Goal: Task Accomplishment & Management: Complete application form

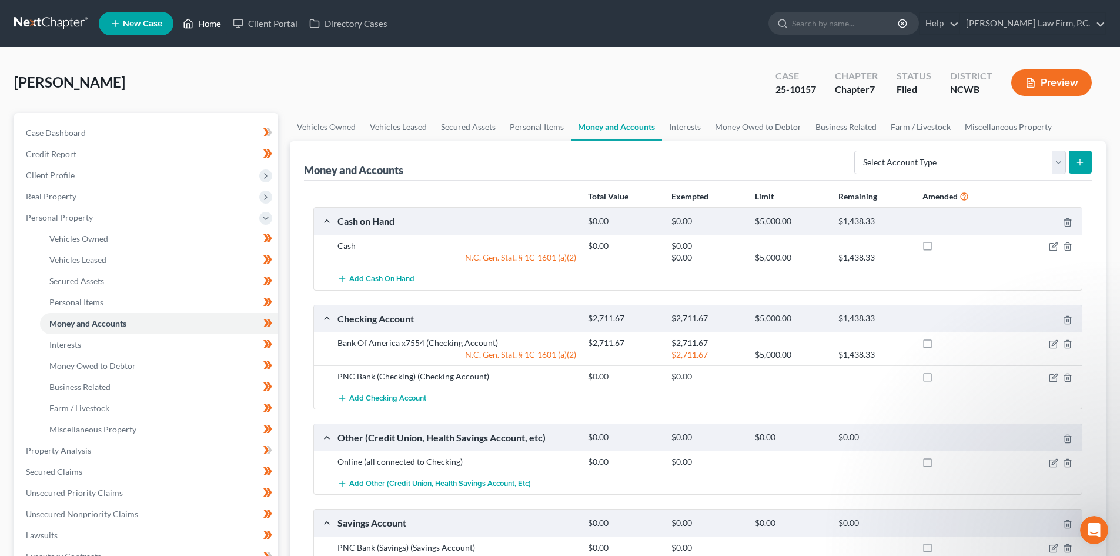
click at [203, 24] on link "Home" at bounding box center [202, 23] width 50 height 21
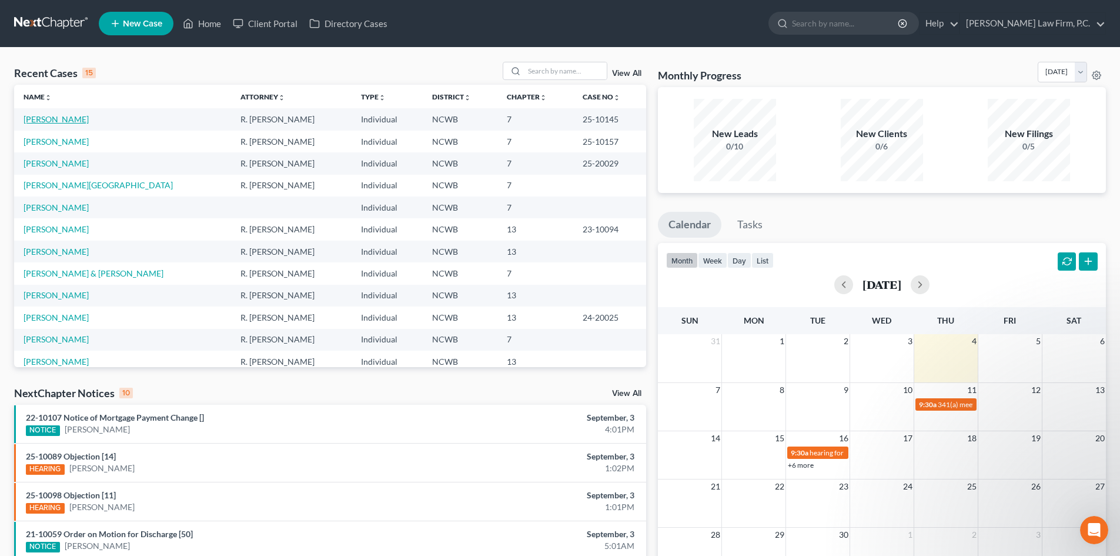
click at [55, 119] on link "[PERSON_NAME]" at bounding box center [56, 119] width 65 height 10
select select "3"
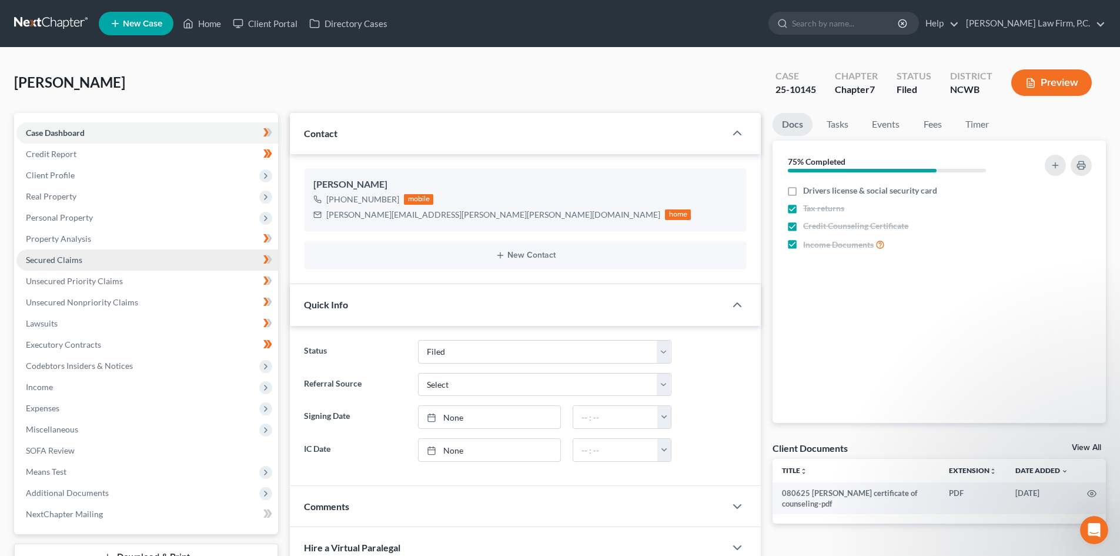
click at [77, 263] on span "Secured Claims" at bounding box center [54, 260] width 56 height 10
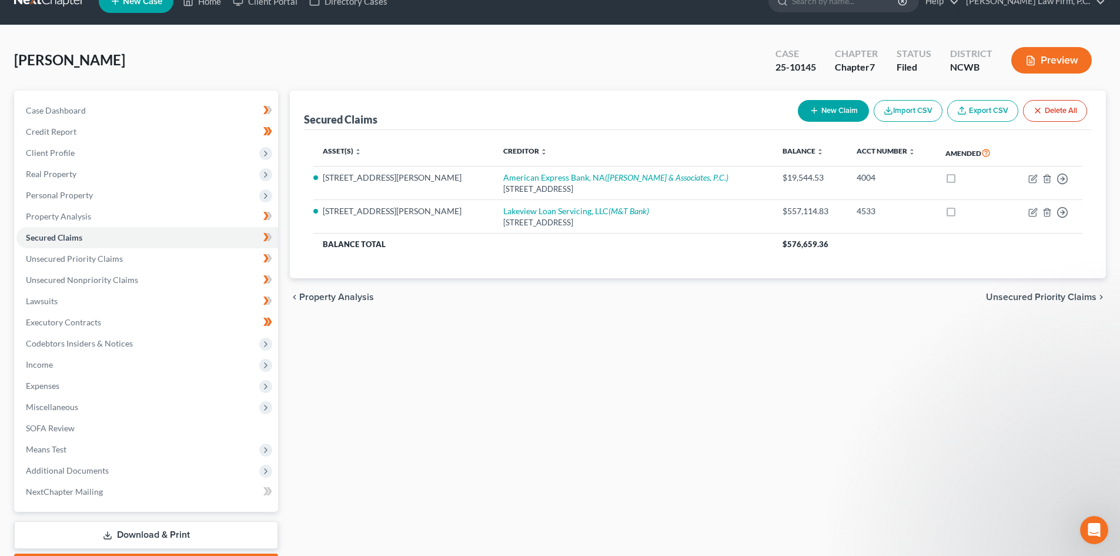
scroll to position [59, 0]
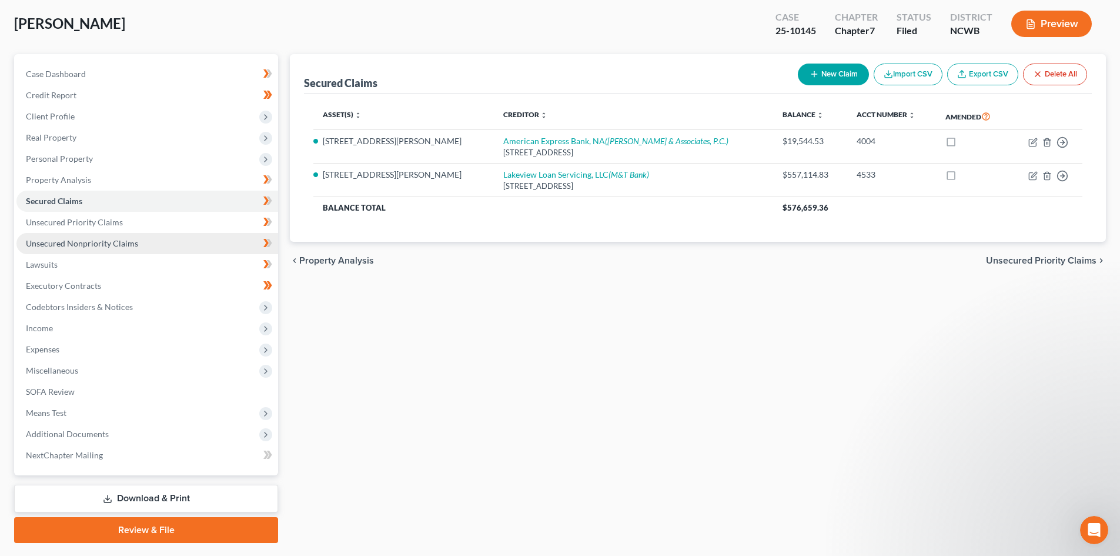
click at [71, 242] on span "Unsecured Nonpriority Claims" at bounding box center [82, 243] width 112 height 10
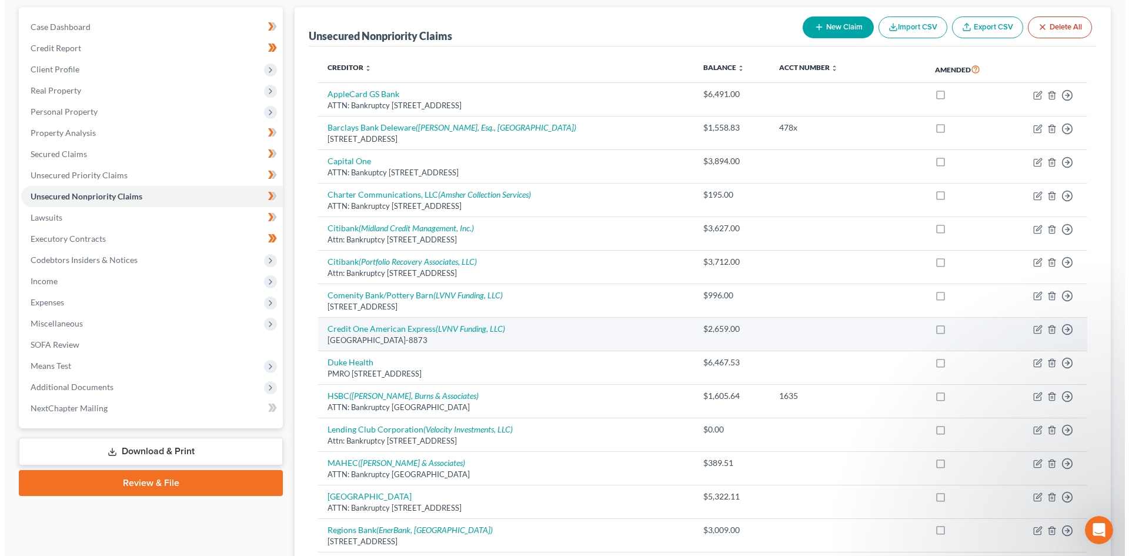
scroll to position [59, 0]
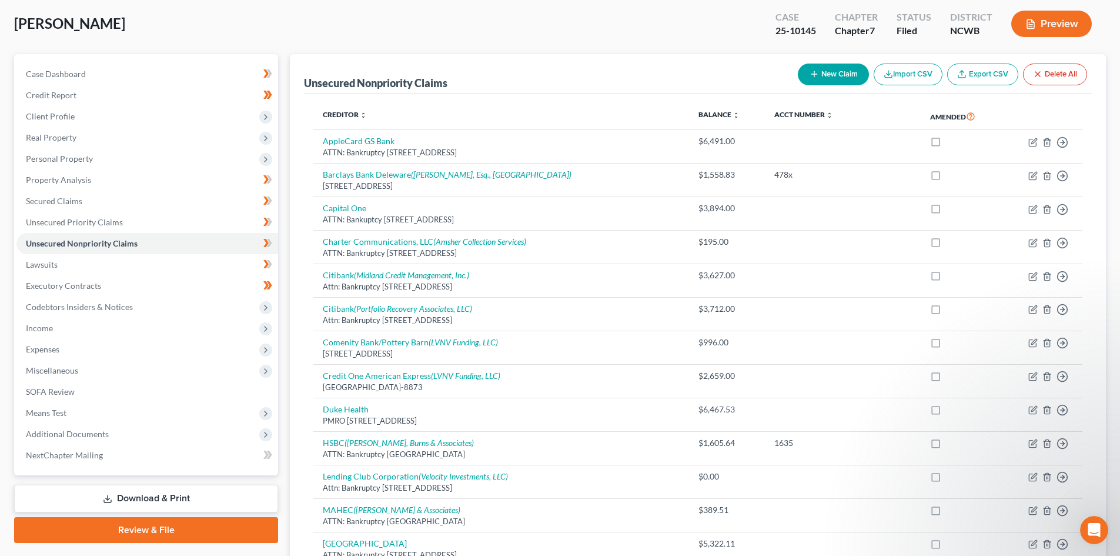
click at [1058, 25] on button "Preview" at bounding box center [1052, 24] width 81 height 26
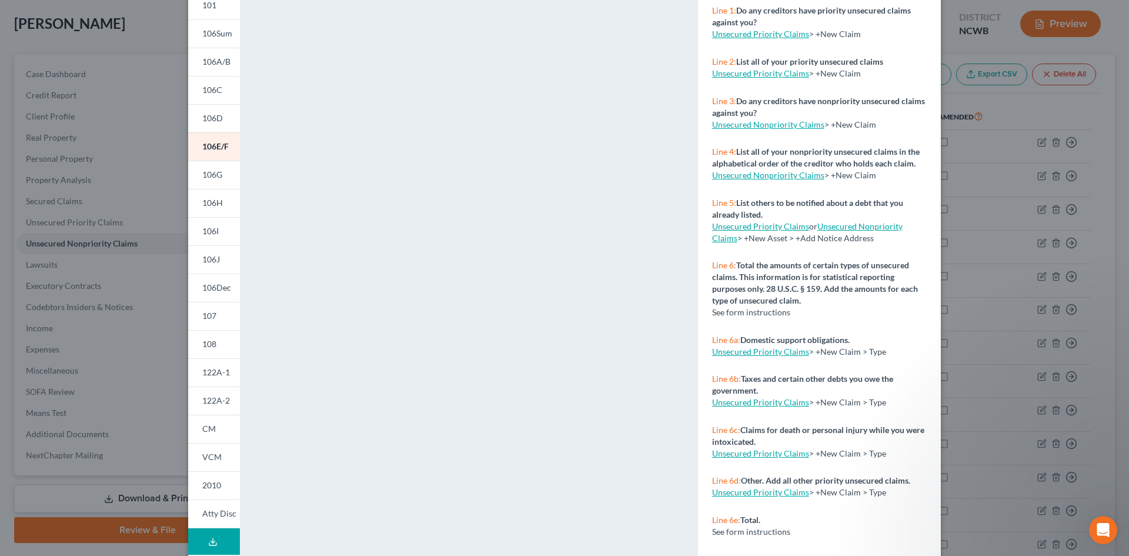
scroll to position [108, 0]
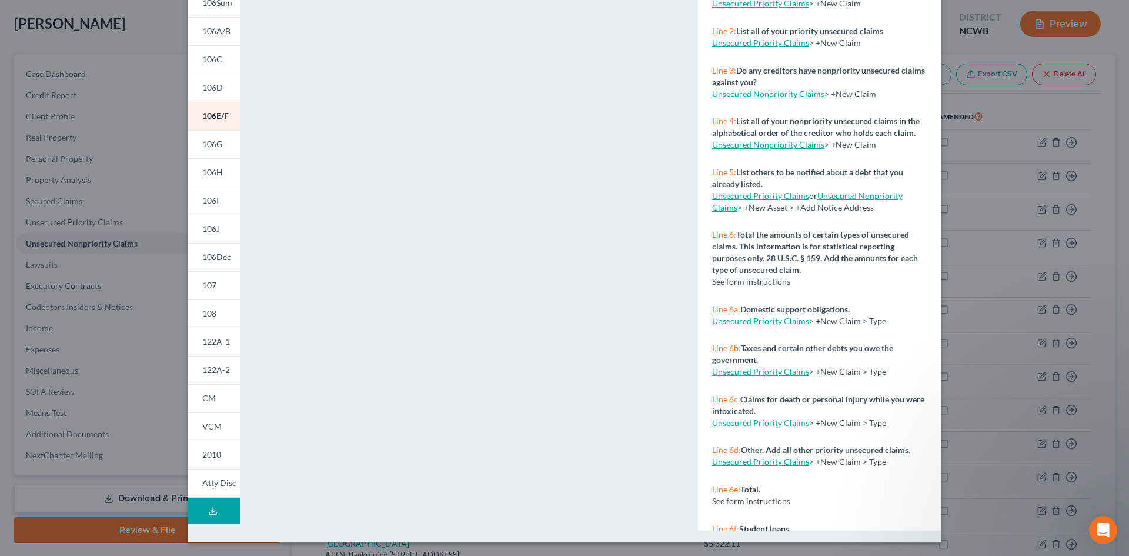
drag, startPoint x: 218, startPoint y: 86, endPoint x: 616, endPoint y: 157, distance: 404.9
click at [218, 86] on span "106D" at bounding box center [212, 87] width 21 height 10
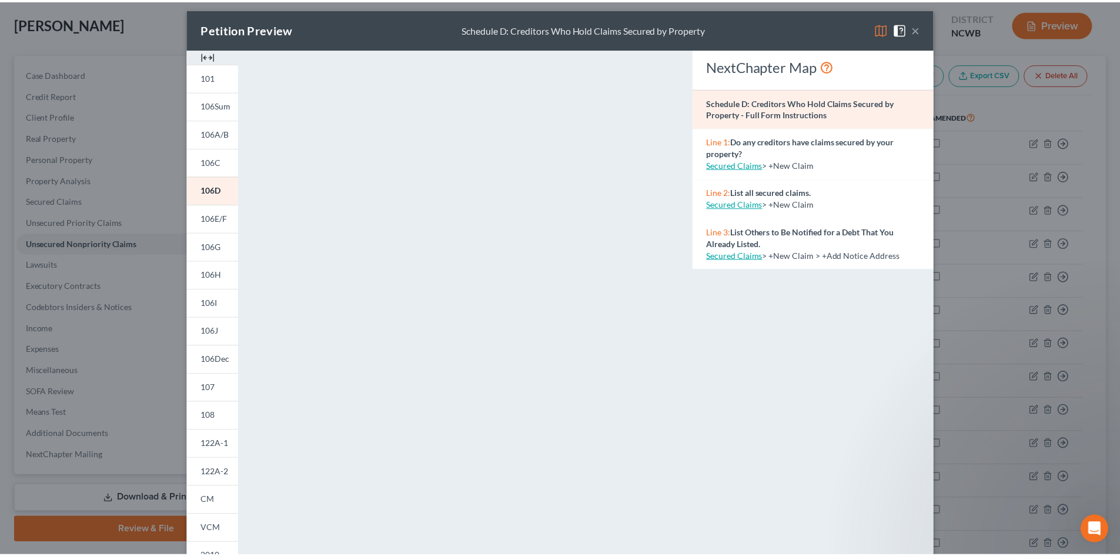
scroll to position [0, 0]
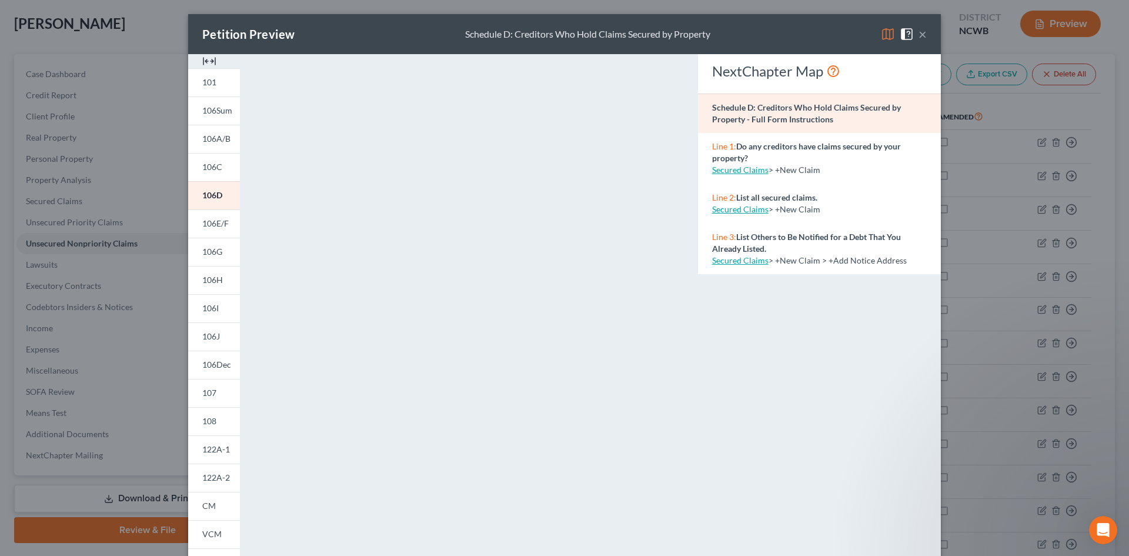
drag, startPoint x: 916, startPoint y: 36, endPoint x: 618, endPoint y: 86, distance: 302.9
click at [919, 36] on button "×" at bounding box center [923, 34] width 8 height 14
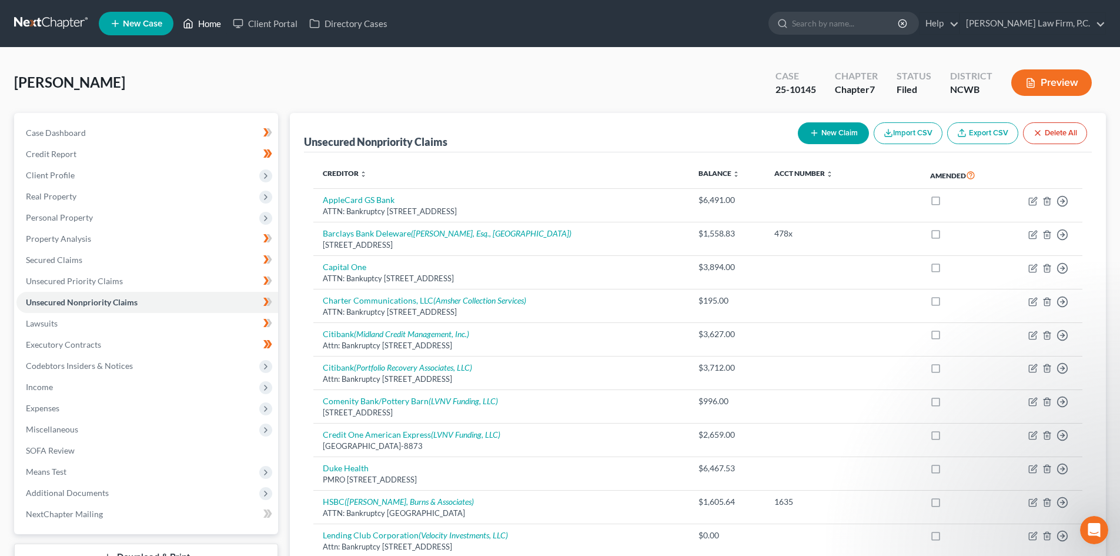
drag, startPoint x: 219, startPoint y: 21, endPoint x: 205, endPoint y: 41, distance: 25.0
click at [218, 20] on link "Home" at bounding box center [202, 23] width 50 height 21
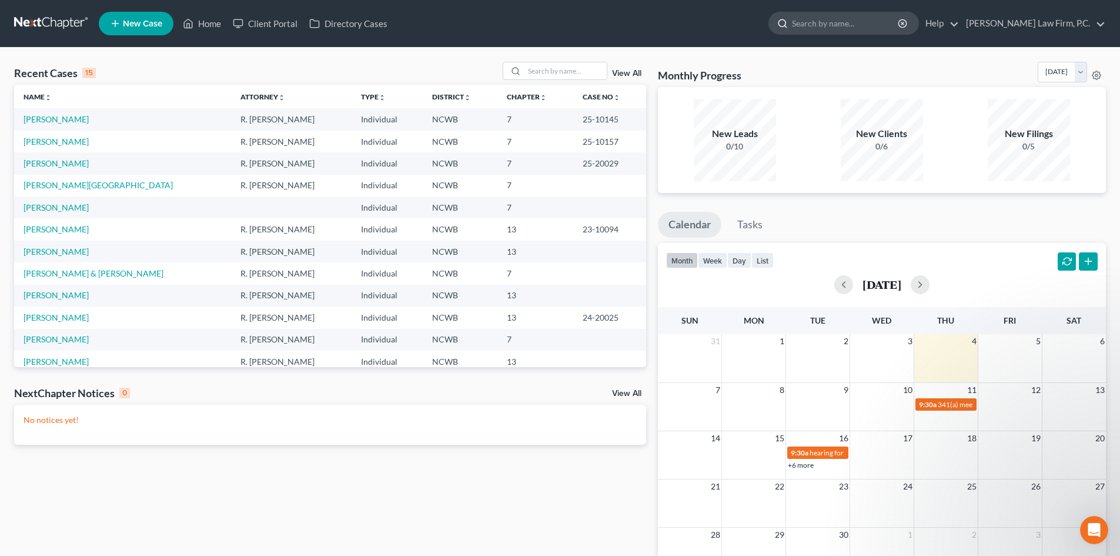
click at [862, 25] on input "search" at bounding box center [846, 23] width 108 height 22
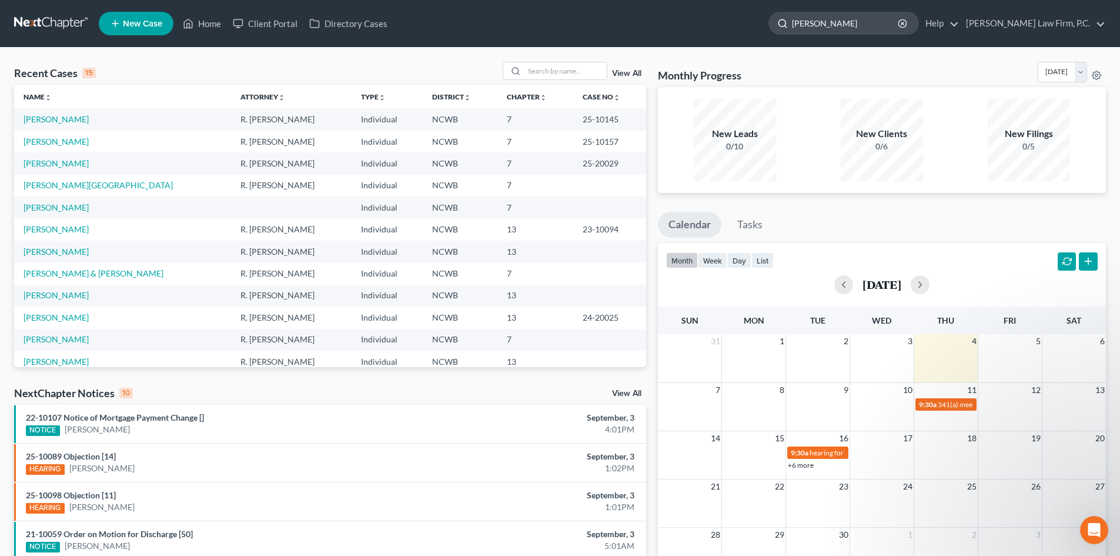
type input "[PERSON_NAME]"
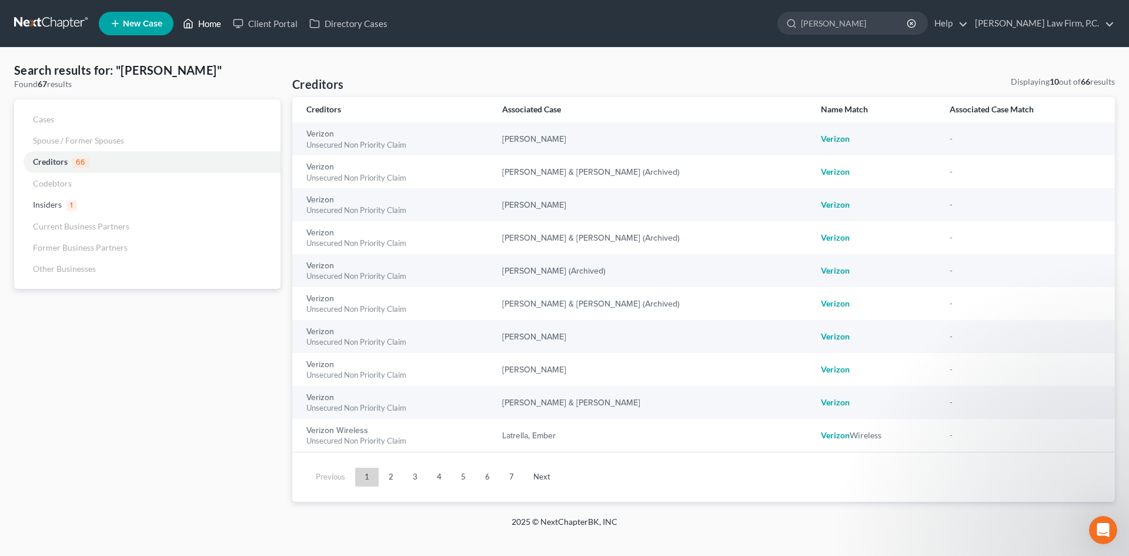
click at [206, 21] on link "Home" at bounding box center [202, 23] width 50 height 21
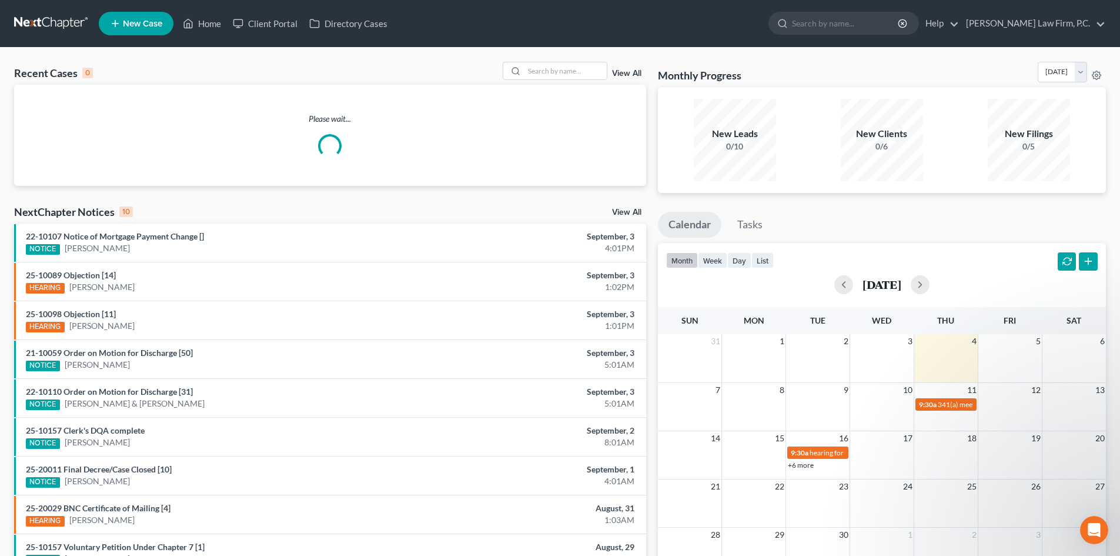
click at [141, 26] on span "New Case" at bounding box center [142, 23] width 39 height 9
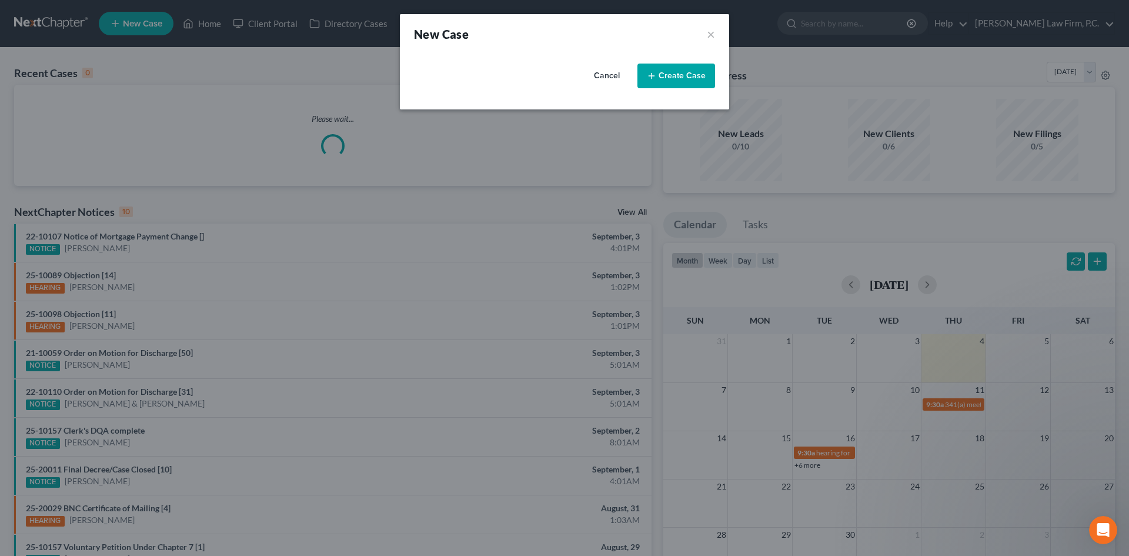
select select "59"
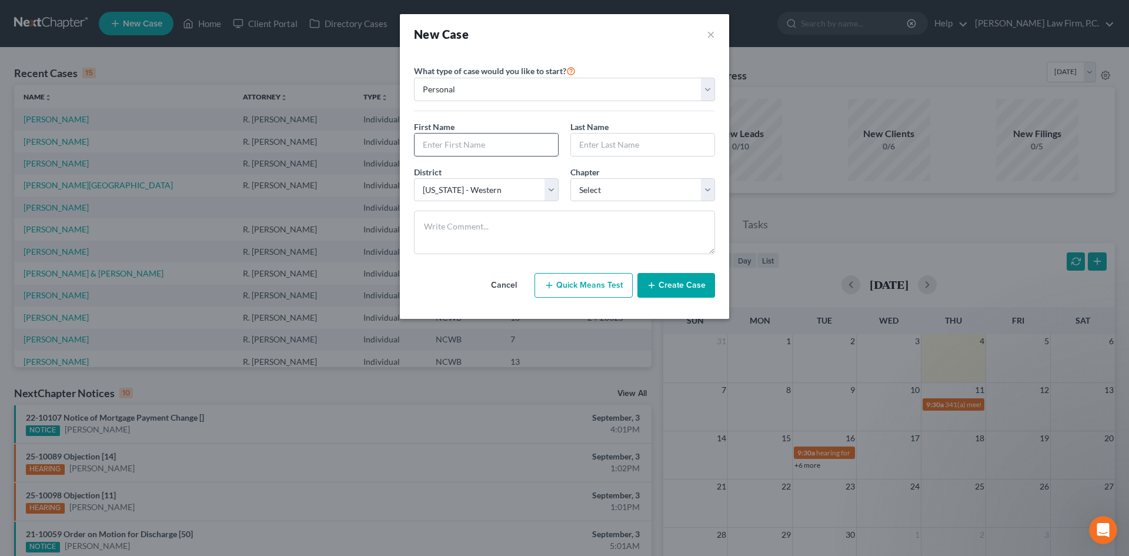
click at [449, 142] on input "text" at bounding box center [486, 145] width 143 height 22
type input "[PERSON_NAME]"
click at [610, 186] on select "Select 7 11 12 13" at bounding box center [642, 190] width 145 height 24
select select "0"
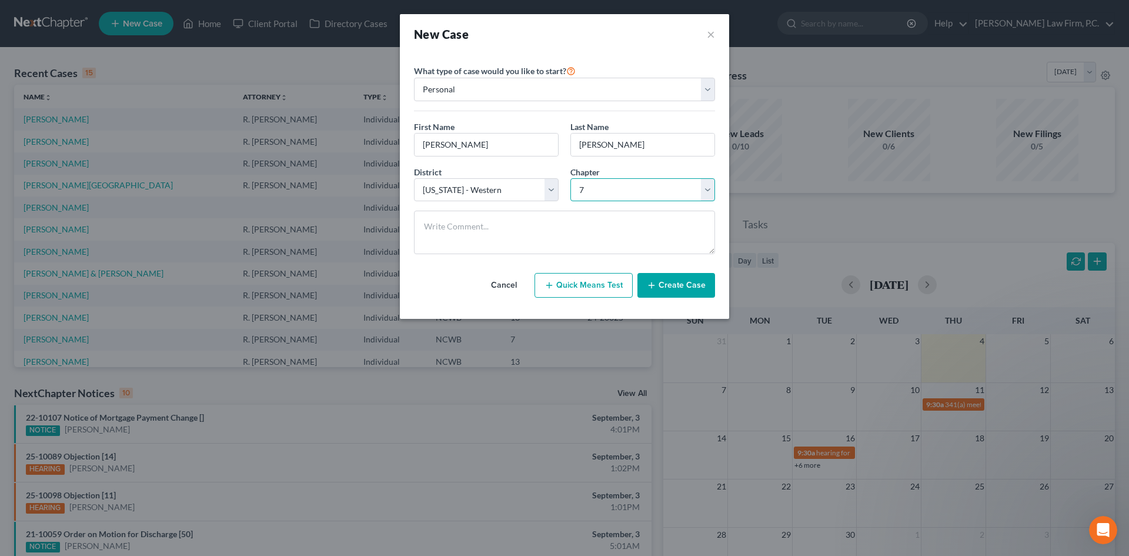
click at [570, 178] on select "Select 7 11 12 13" at bounding box center [642, 190] width 145 height 24
click at [671, 291] on button "Create Case" at bounding box center [677, 285] width 78 height 25
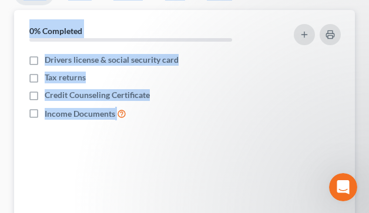
drag, startPoint x: 323, startPoint y: 211, endPoint x: 328, endPoint y: 224, distance: 13.8
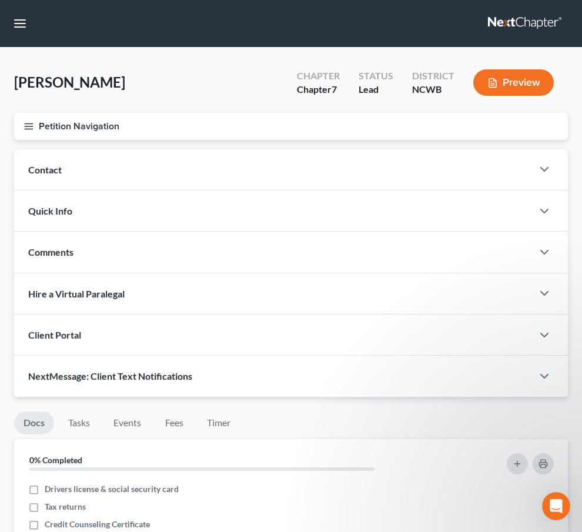
click at [325, 47] on nav "Home New Case Client Portal Directory Cases [PERSON_NAME] Law Firm, [PERSON_NAM…" at bounding box center [291, 23] width 582 height 47
click at [321, 153] on div "Contact" at bounding box center [273, 169] width 519 height 41
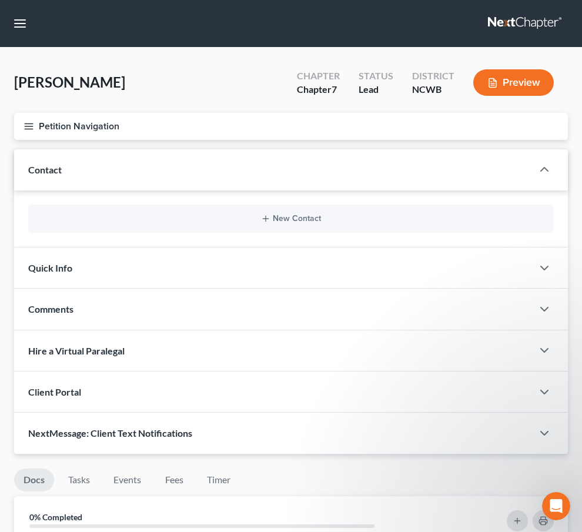
click at [408, 205] on div "New Contact" at bounding box center [291, 219] width 526 height 28
click at [398, 214] on button "New Contact" at bounding box center [291, 218] width 507 height 9
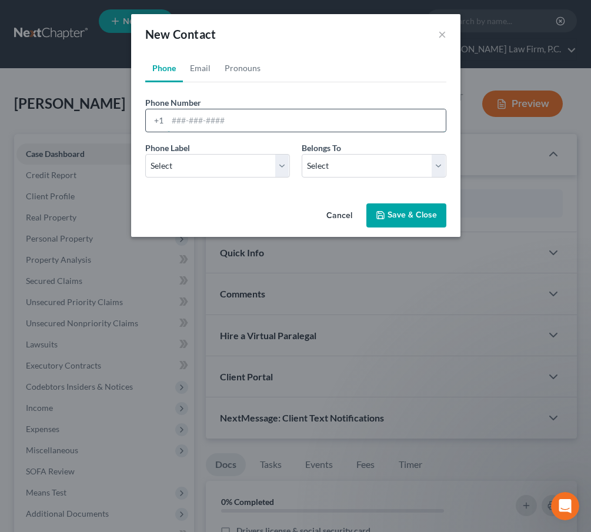
click at [176, 119] on input "tel" at bounding box center [307, 120] width 278 height 22
click at [186, 121] on input "6158045401" at bounding box center [307, 120] width 278 height 22
type input "[PHONE_NUMBER]"
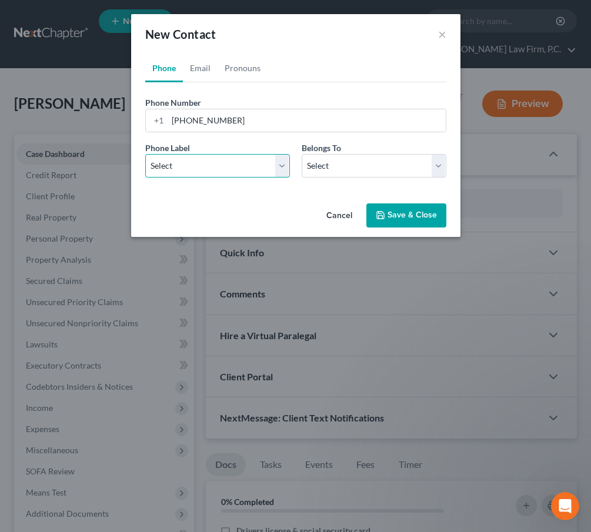
drag, startPoint x: 207, startPoint y: 156, endPoint x: 207, endPoint y: 174, distance: 17.6
click at [207, 157] on select "Select Mobile Home Work Other" at bounding box center [217, 166] width 145 height 24
select select "0"
click at [145, 154] on select "Select Mobile Home Work Other" at bounding box center [217, 166] width 145 height 24
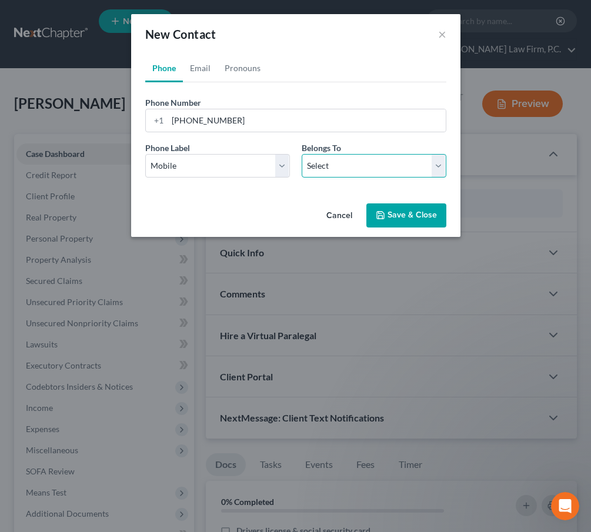
click at [338, 172] on select "Select Client Other" at bounding box center [374, 166] width 145 height 24
select select "0"
click at [302, 154] on select "Select Client Other" at bounding box center [374, 166] width 145 height 24
drag, startPoint x: 203, startPoint y: 65, endPoint x: 562, endPoint y: 181, distance: 377.4
click at [203, 65] on link "Email" at bounding box center [200, 68] width 35 height 28
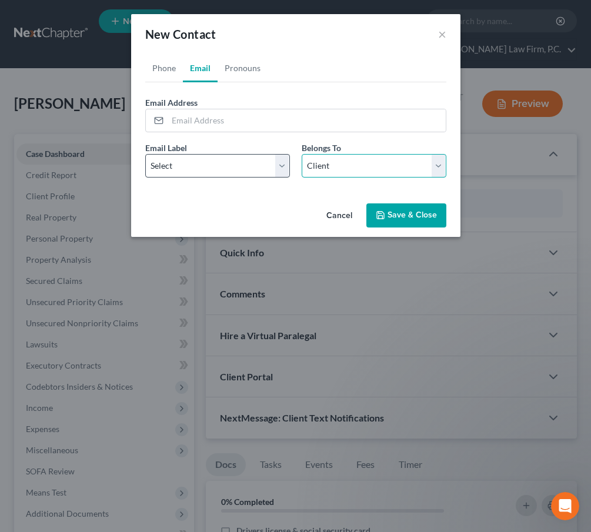
drag, startPoint x: 321, startPoint y: 162, endPoint x: 252, endPoint y: 169, distance: 69.7
click at [321, 162] on select "Select Client Other" at bounding box center [374, 166] width 145 height 24
click at [251, 169] on select "Select Home Work Other" at bounding box center [217, 166] width 145 height 24
select select "0"
click at [145, 154] on select "Select Home Work Other" at bounding box center [217, 166] width 145 height 24
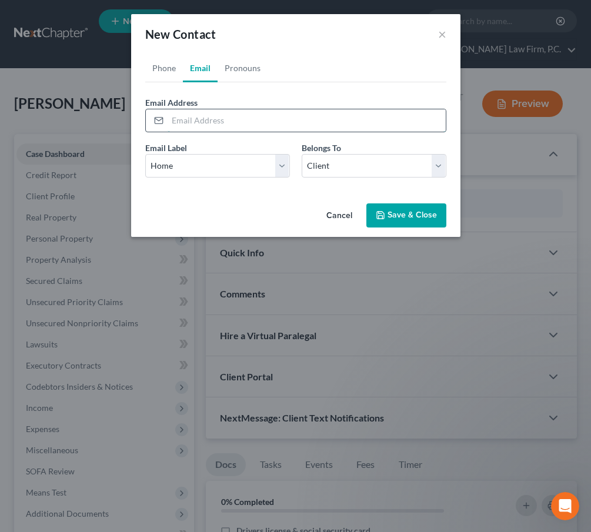
click at [216, 124] on input "email" at bounding box center [307, 120] width 278 height 22
paste input "[EMAIL_ADDRESS][DOMAIN_NAME]"
type input "[EMAIL_ADDRESS][DOMAIN_NAME]"
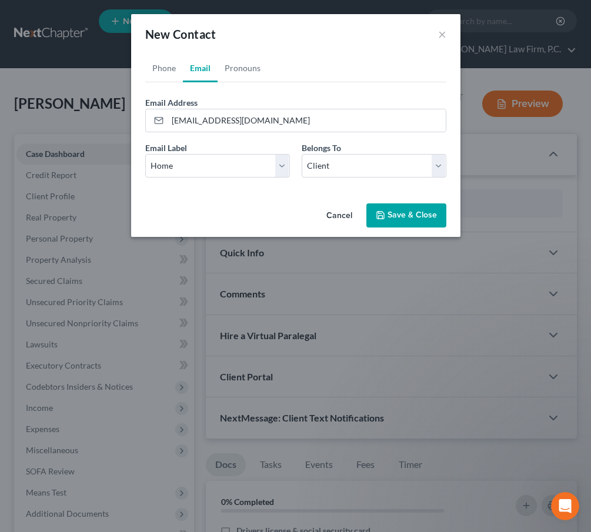
click at [392, 200] on div "Cancel Save & Close" at bounding box center [295, 218] width 329 height 39
drag, startPoint x: 393, startPoint y: 207, endPoint x: 399, endPoint y: 199, distance: 9.6
click at [396, 203] on button "Save & Close" at bounding box center [406, 215] width 80 height 25
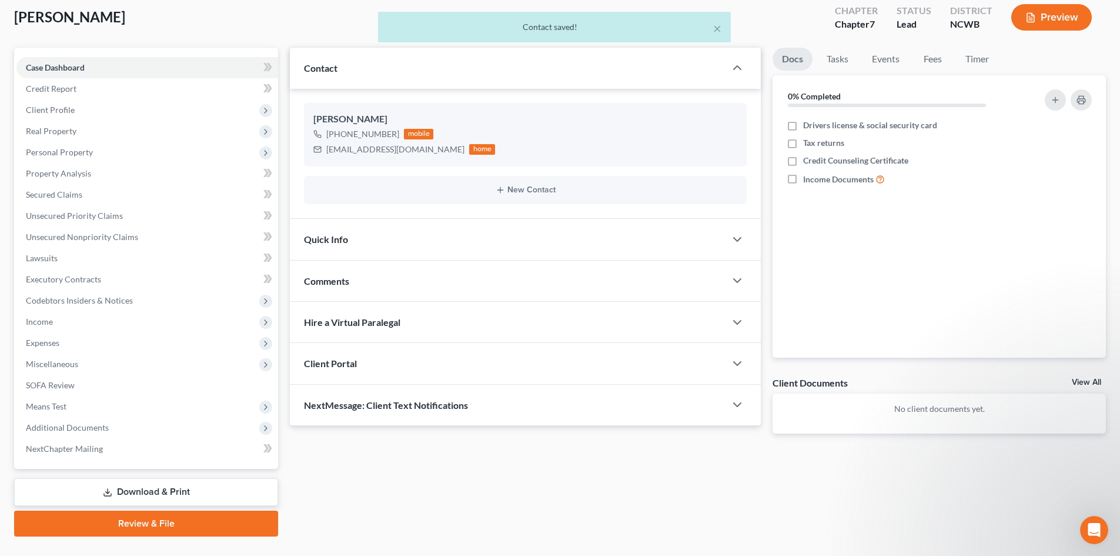
scroll to position [91, 0]
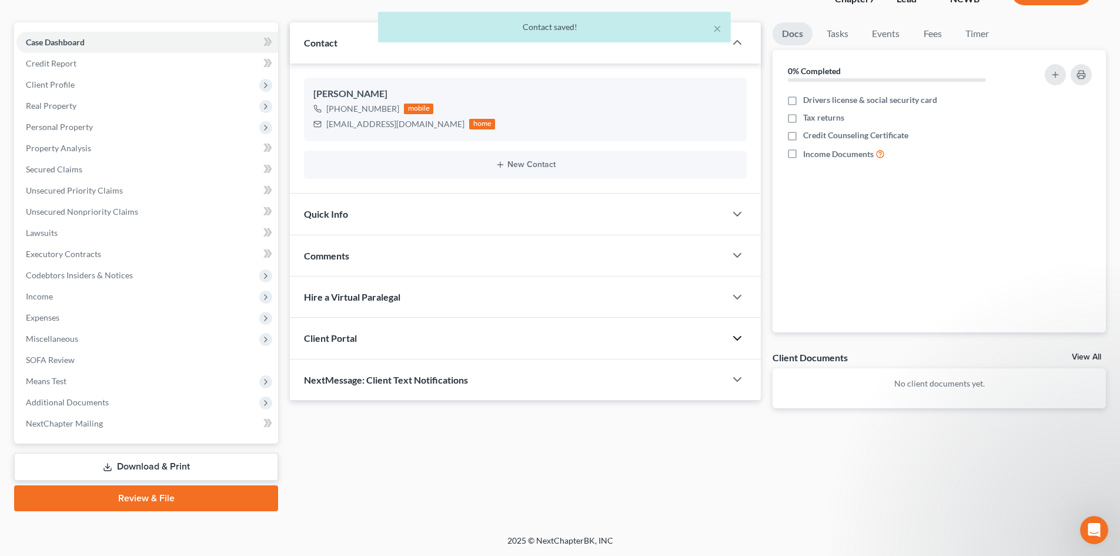
drag, startPoint x: 733, startPoint y: 336, endPoint x: 422, endPoint y: 361, distance: 312.1
click at [733, 337] on icon "button" at bounding box center [737, 338] width 14 height 14
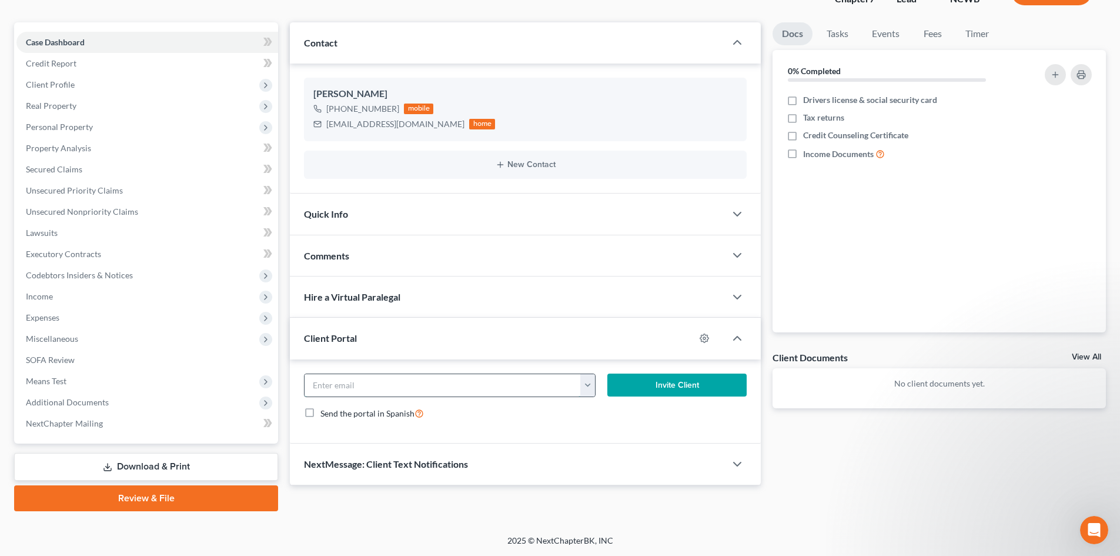
click at [405, 380] on input "email" at bounding box center [443, 385] width 276 height 22
paste input "[EMAIL_ADDRESS][DOMAIN_NAME]"
type input "[EMAIL_ADDRESS][DOMAIN_NAME]"
click at [670, 377] on button "Invite Client" at bounding box center [678, 385] width 140 height 24
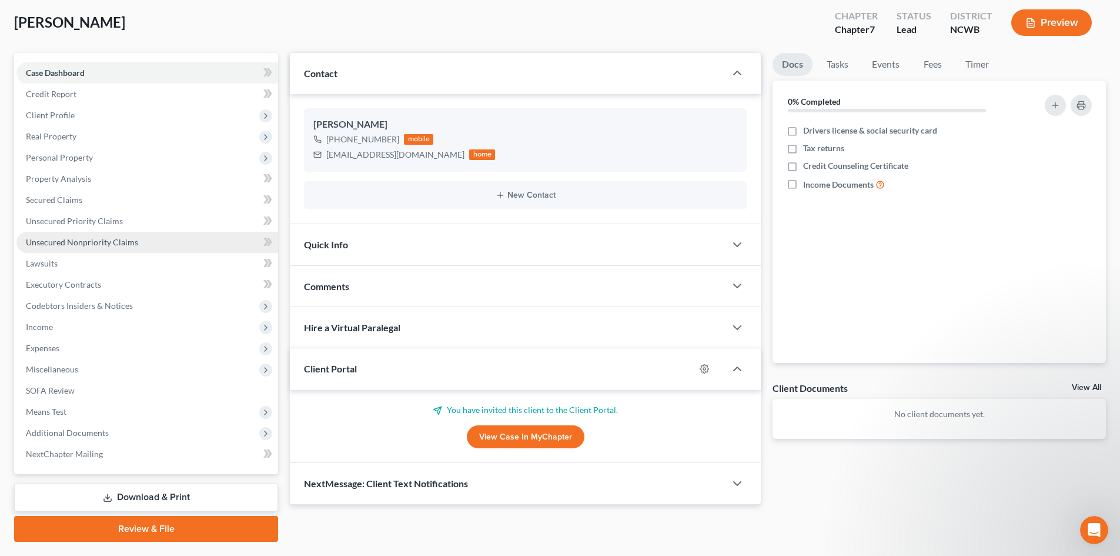
scroll to position [0, 0]
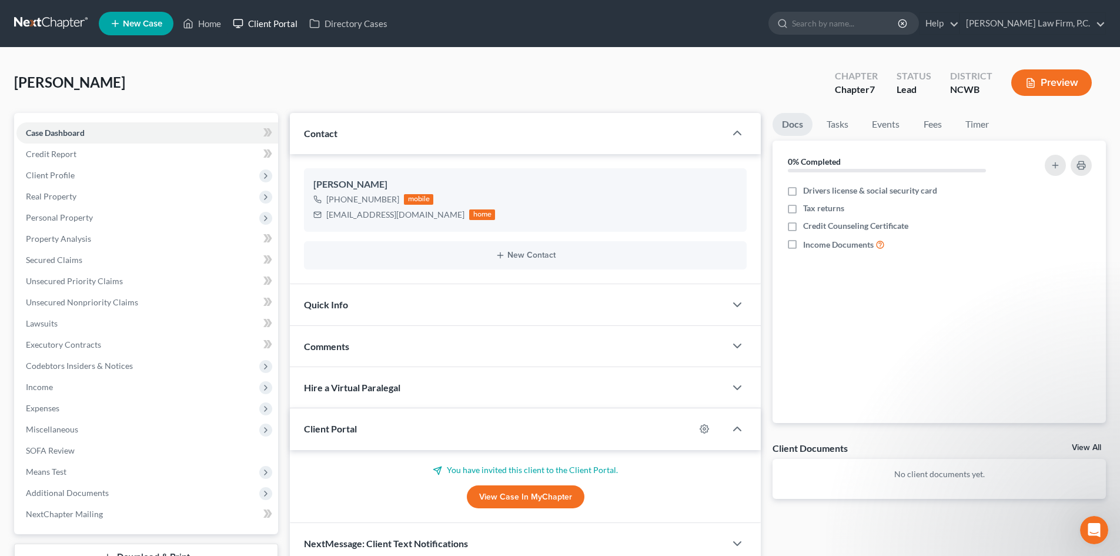
click at [289, 22] on link "Client Portal" at bounding box center [265, 23] width 76 height 21
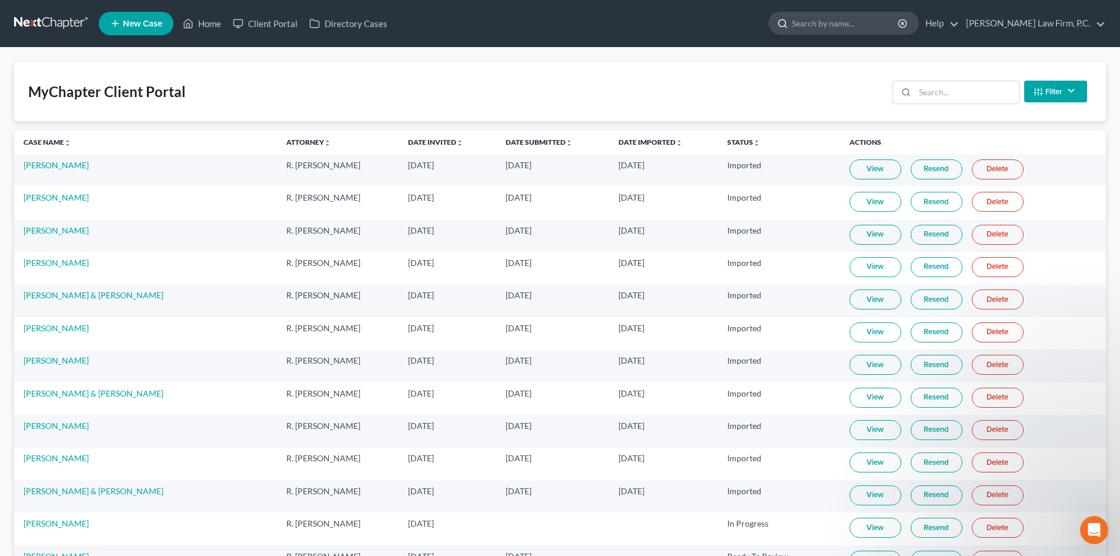
click at [882, 25] on input "search" at bounding box center [846, 23] width 108 height 22
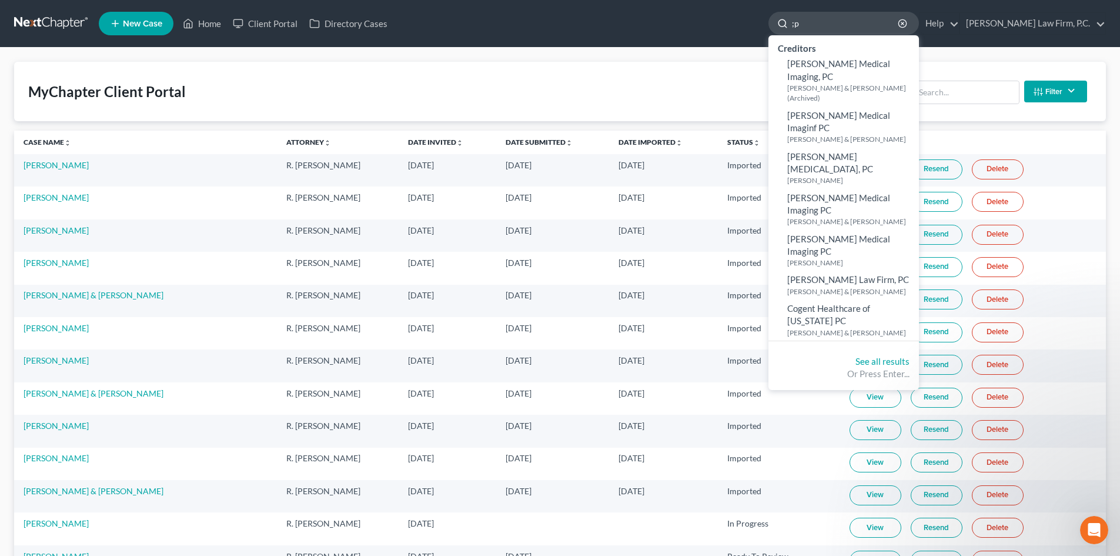
type input ";"
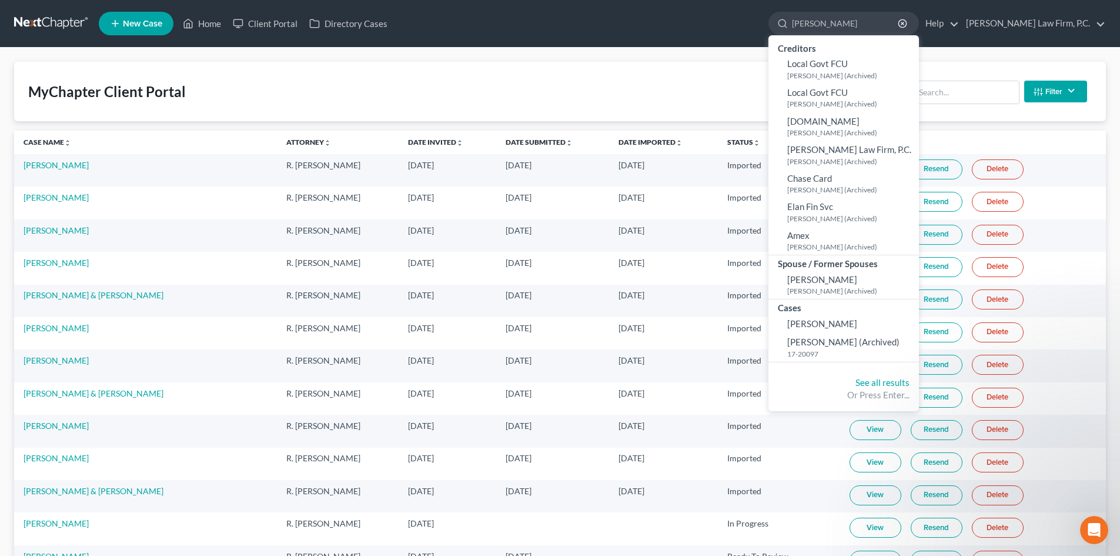
type input "[PERSON_NAME]"
click at [852, 320] on span "[PERSON_NAME]" at bounding box center [822, 323] width 70 height 11
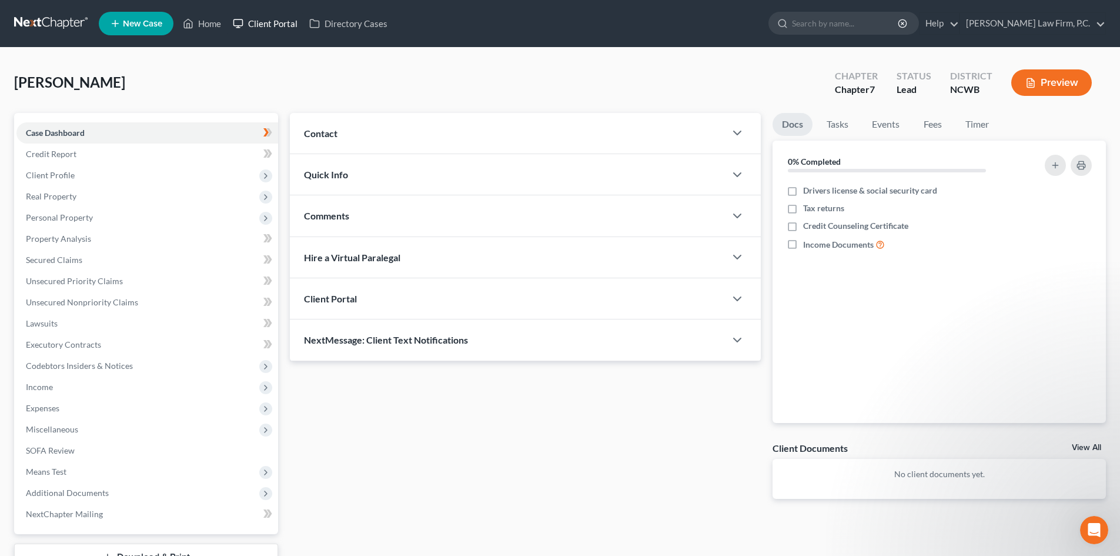
drag, startPoint x: 273, startPoint y: 23, endPoint x: 780, endPoint y: 76, distance: 510.4
click at [273, 22] on link "Client Portal" at bounding box center [265, 23] width 76 height 21
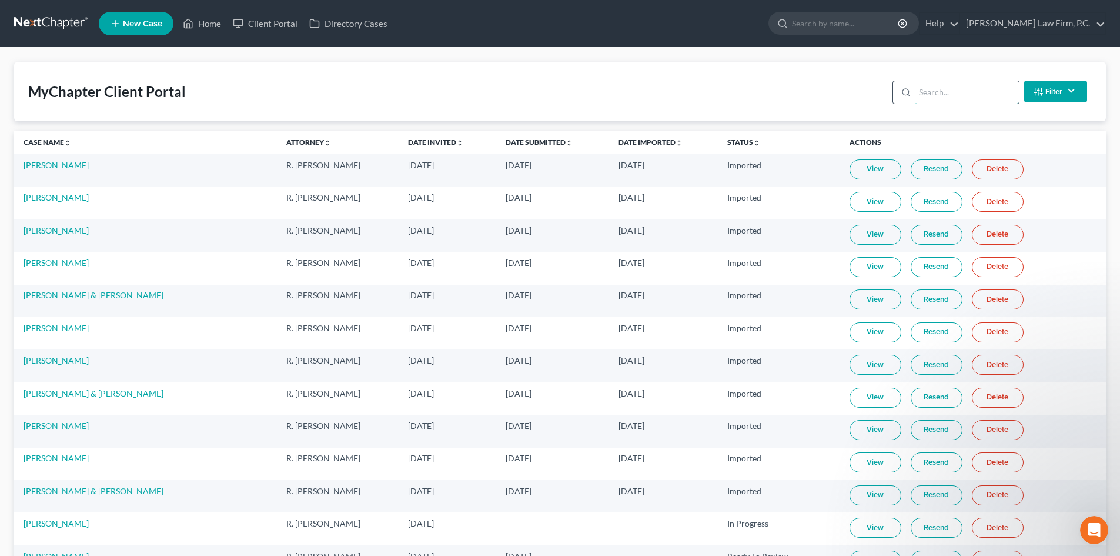
click at [956, 94] on input "search" at bounding box center [967, 92] width 104 height 22
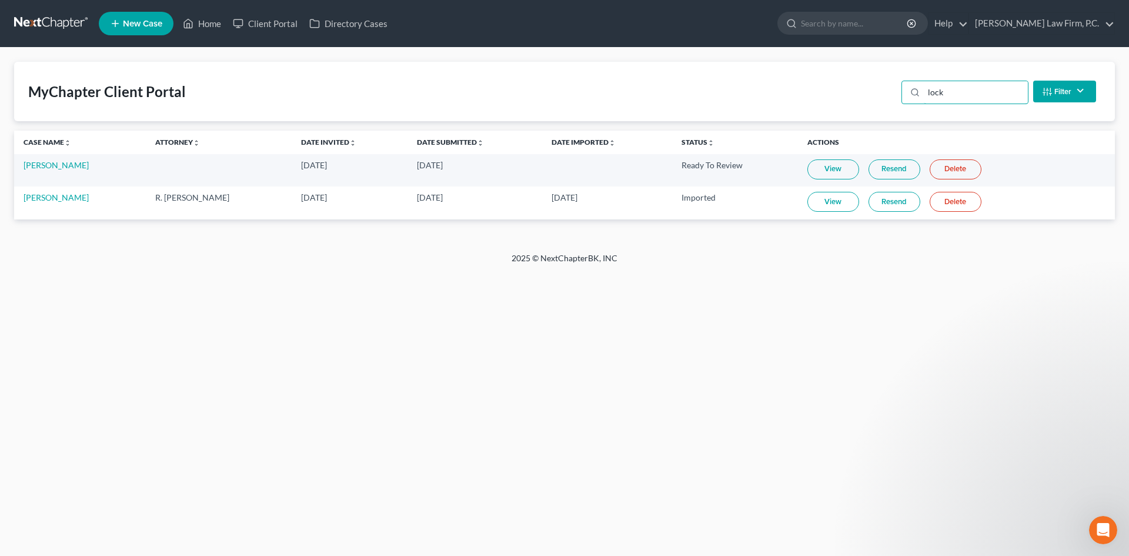
type input "lock"
click at [833, 208] on link "View" at bounding box center [833, 202] width 52 height 20
click at [214, 25] on link "Home" at bounding box center [202, 23] width 50 height 21
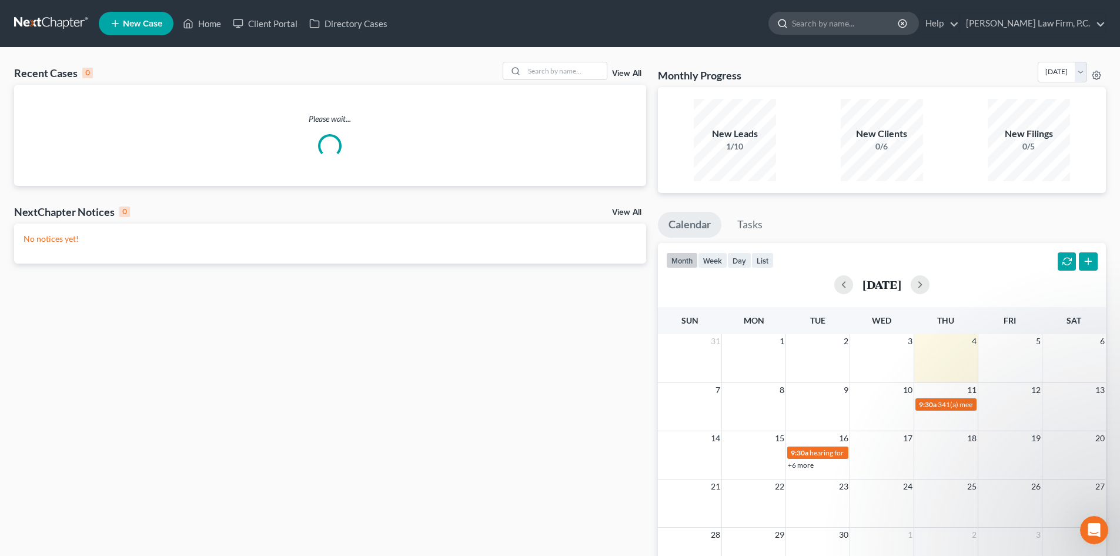
click at [882, 25] on input "search" at bounding box center [846, 23] width 108 height 22
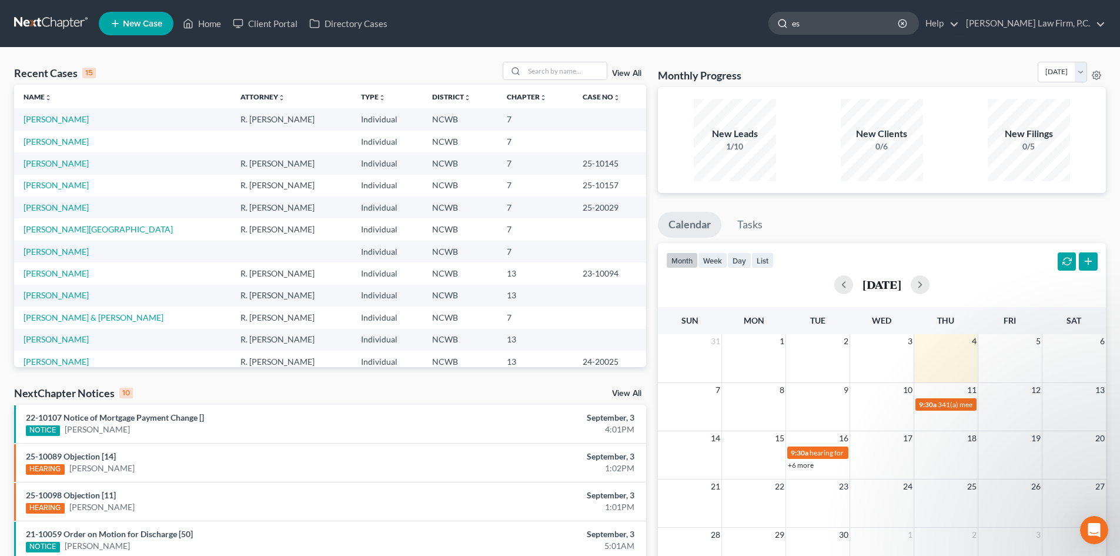
type input "e"
type input "[PERSON_NAME]"
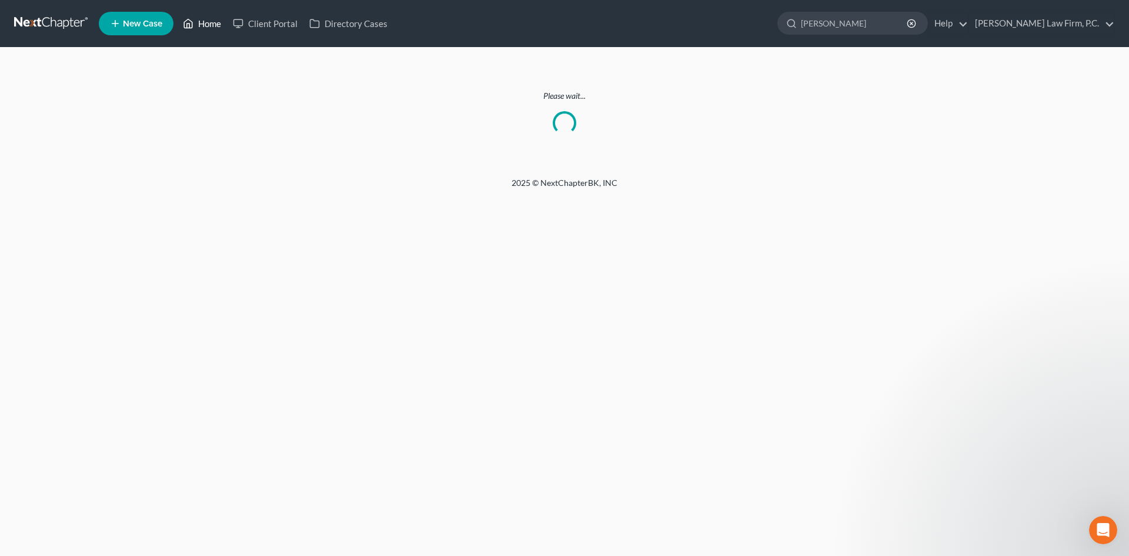
click at [201, 25] on link "Home" at bounding box center [202, 23] width 50 height 21
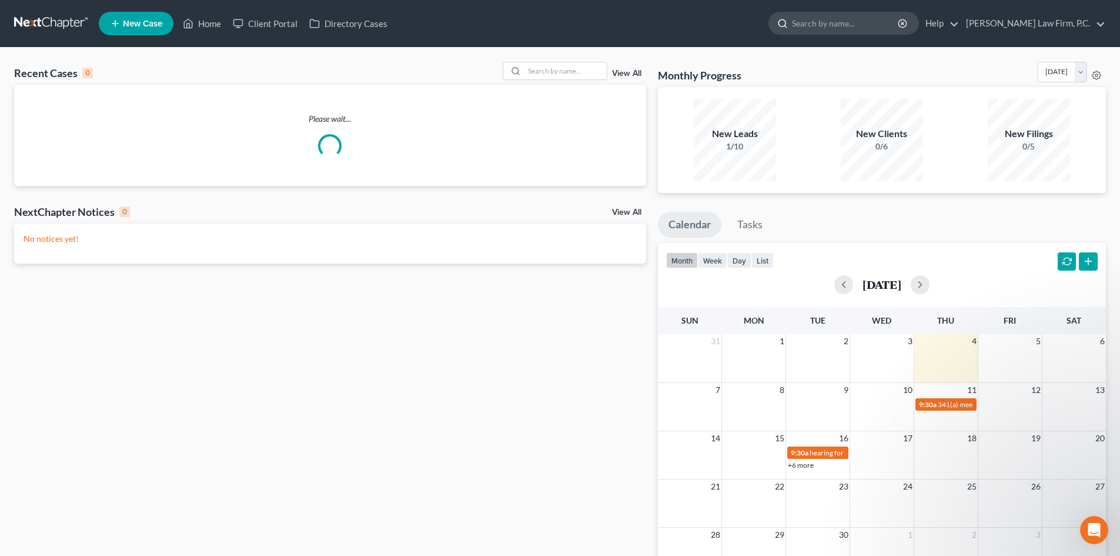
click at [858, 29] on input "search" at bounding box center [846, 23] width 108 height 22
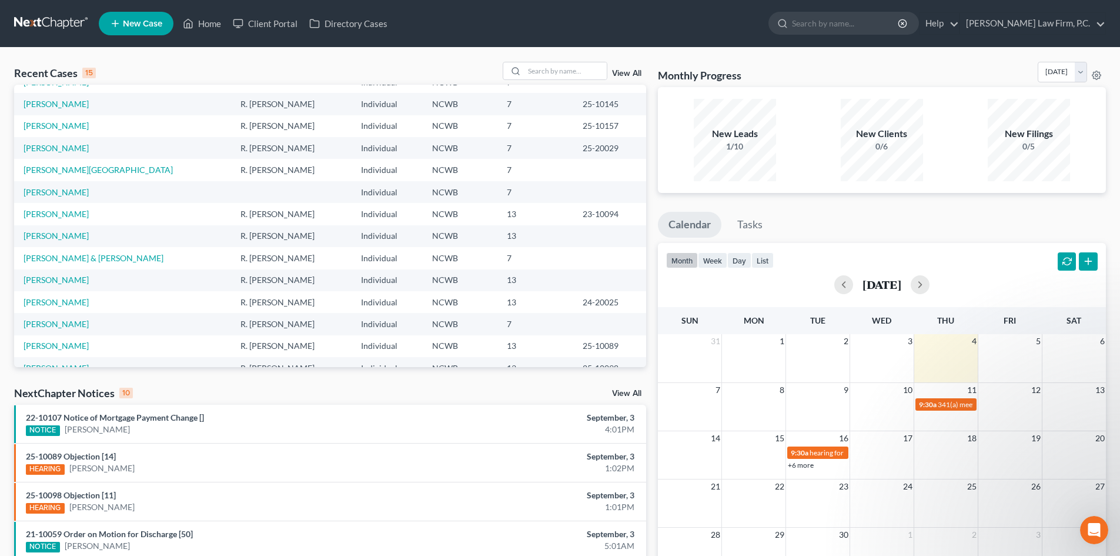
scroll to position [81, 0]
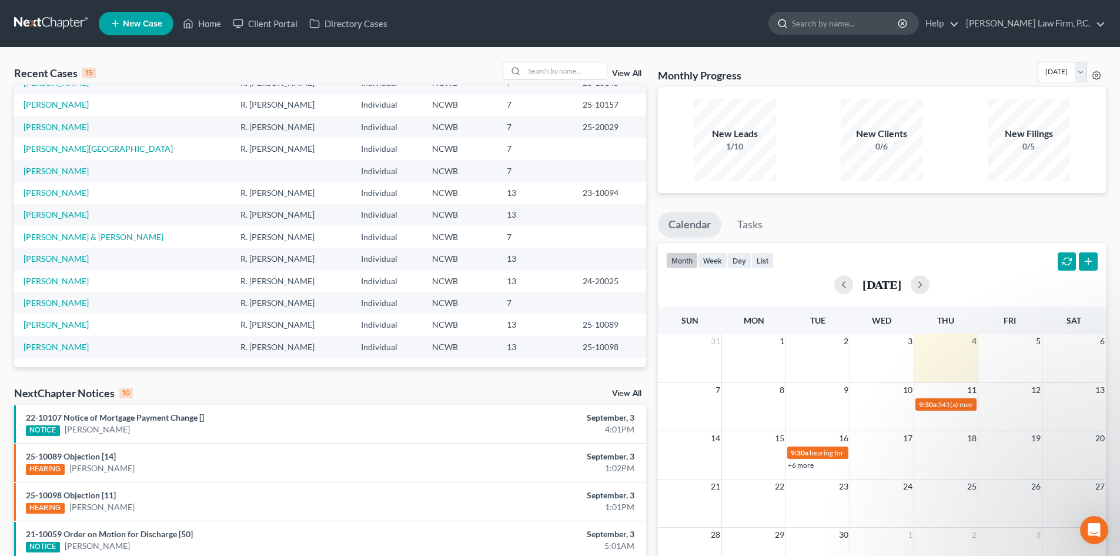
drag, startPoint x: 872, startPoint y: 13, endPoint x: 872, endPoint y: 19, distance: 6.5
click at [871, 14] on input "search" at bounding box center [846, 23] width 108 height 22
type input "e"
type input "wess"
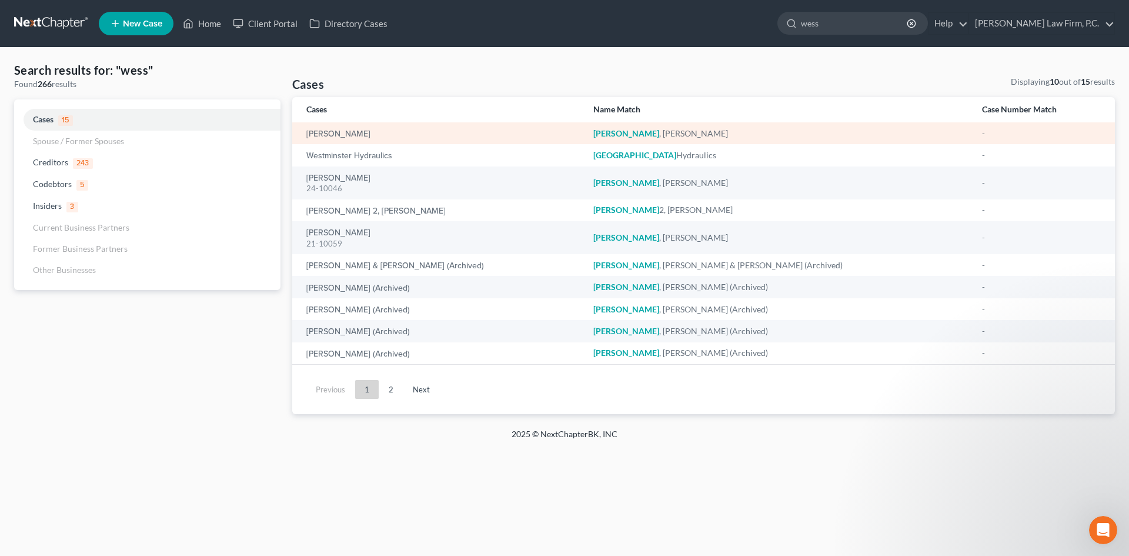
click at [382, 132] on div "[PERSON_NAME]" at bounding box center [440, 134] width 268 height 12
click at [359, 130] on link "[PERSON_NAME]" at bounding box center [338, 134] width 64 height 8
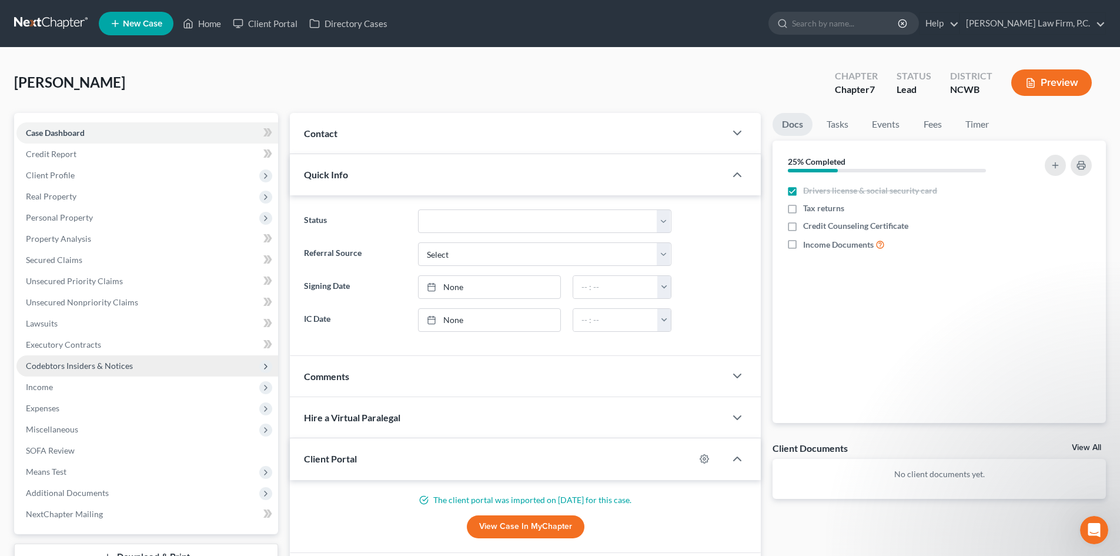
drag, startPoint x: 71, startPoint y: 391, endPoint x: 186, endPoint y: 375, distance: 116.3
click at [71, 391] on span "Income" at bounding box center [147, 386] width 262 height 21
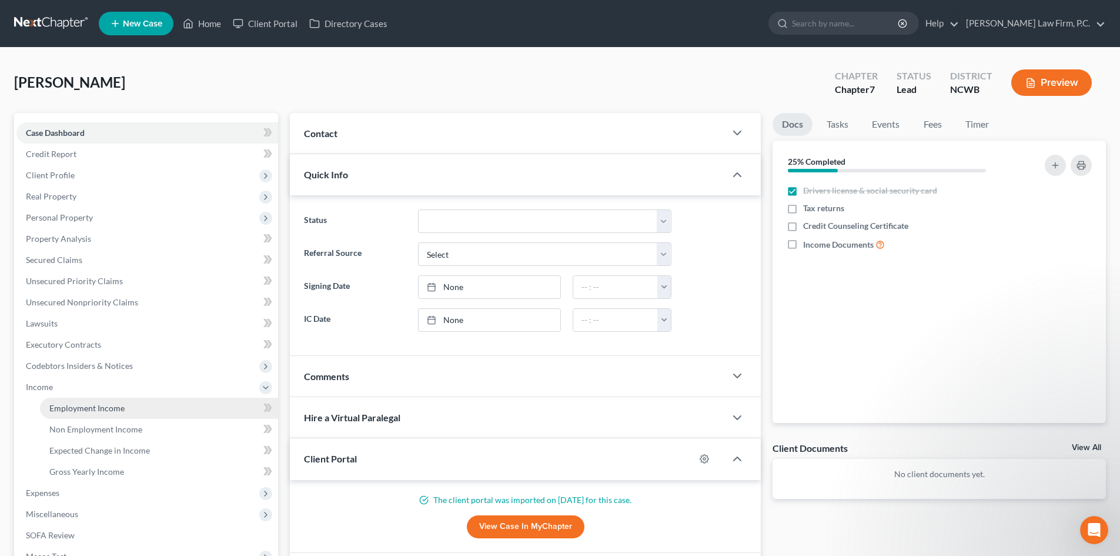
click at [145, 403] on link "Employment Income" at bounding box center [159, 408] width 238 height 21
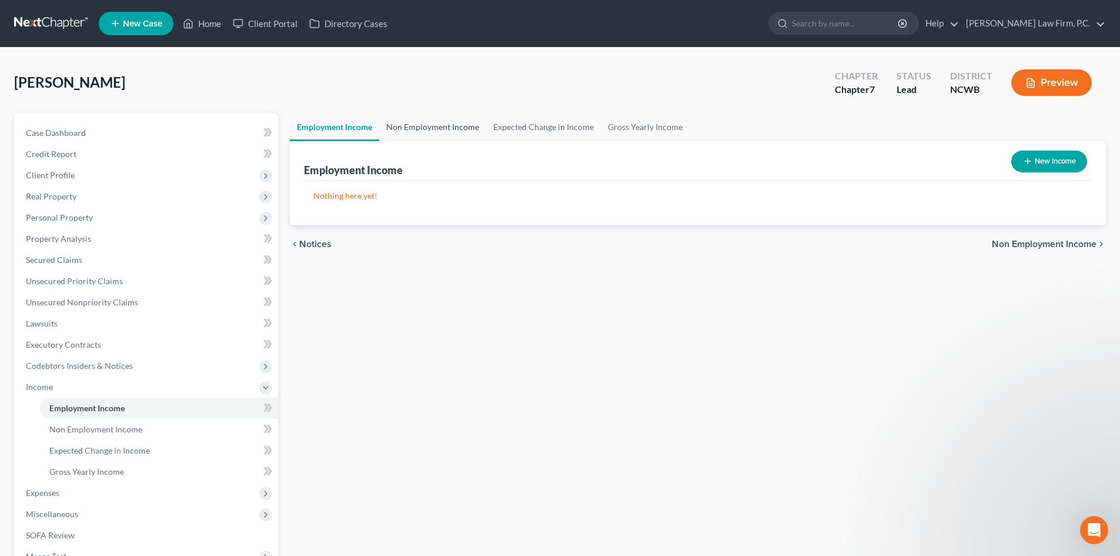
click at [480, 129] on link "Non Employment Income" at bounding box center [432, 127] width 107 height 28
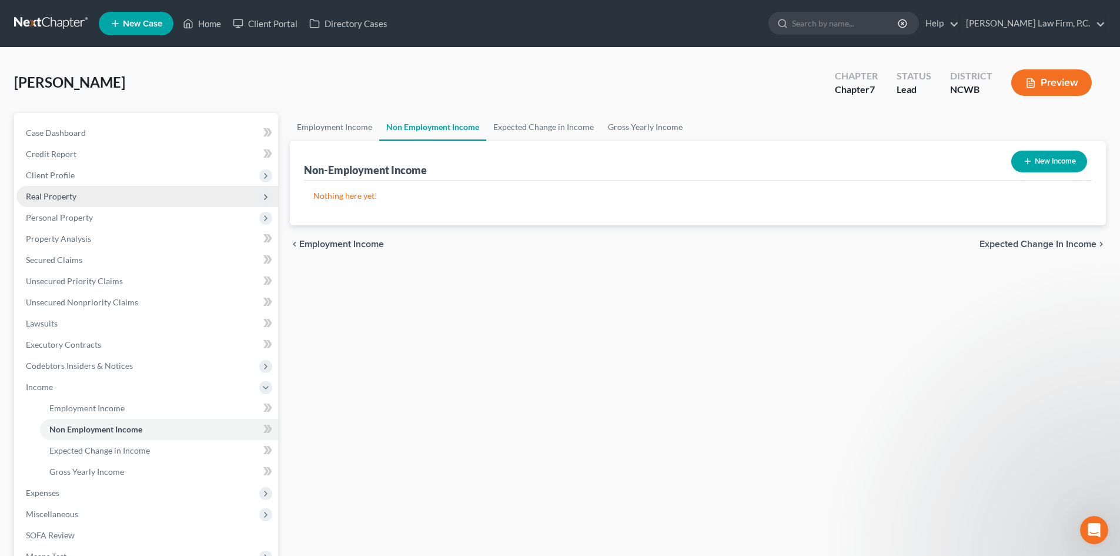
click at [115, 198] on span "Real Property" at bounding box center [147, 196] width 262 height 21
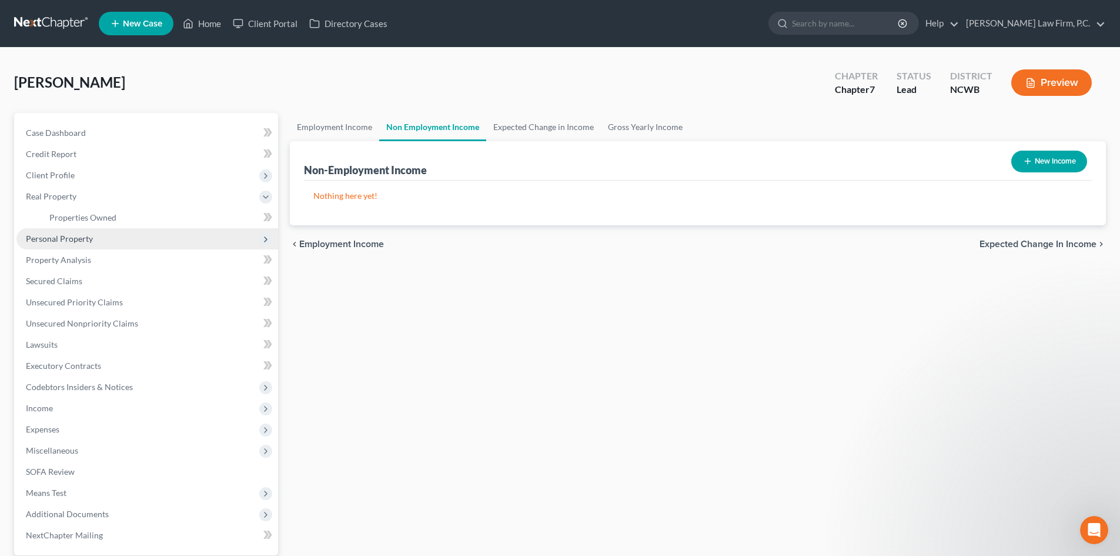
click at [97, 237] on span "Personal Property" at bounding box center [147, 238] width 262 height 21
click at [119, 238] on link "Vehicles Owned" at bounding box center [159, 238] width 238 height 21
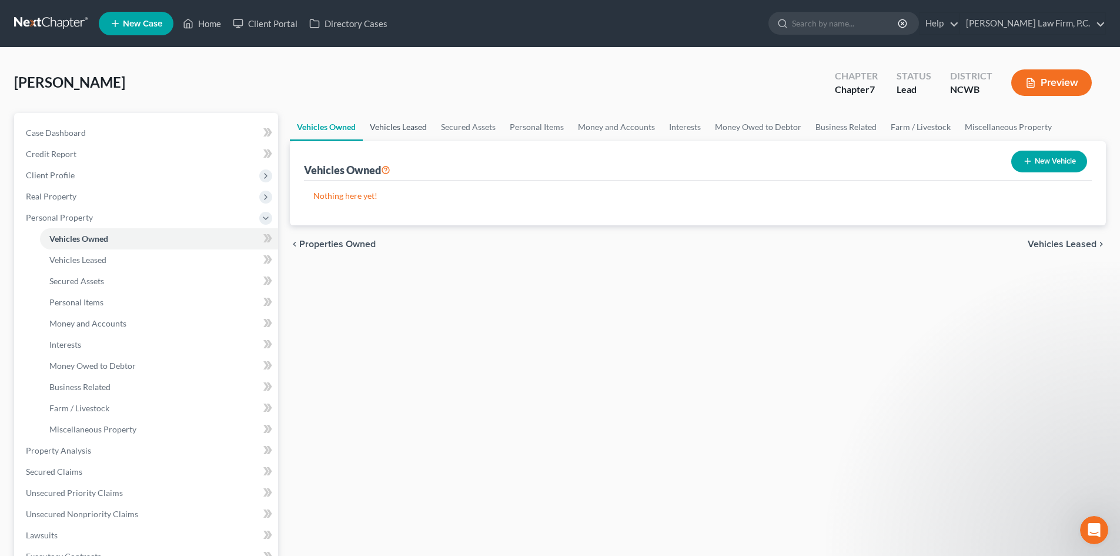
click at [424, 125] on link "Vehicles Leased" at bounding box center [398, 127] width 71 height 28
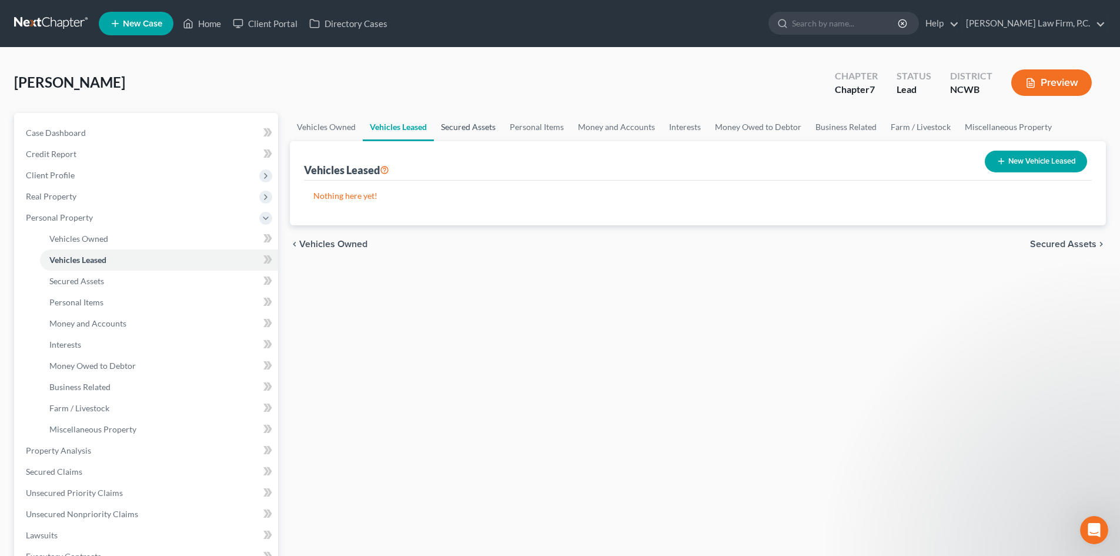
click at [460, 124] on link "Secured Assets" at bounding box center [468, 127] width 69 height 28
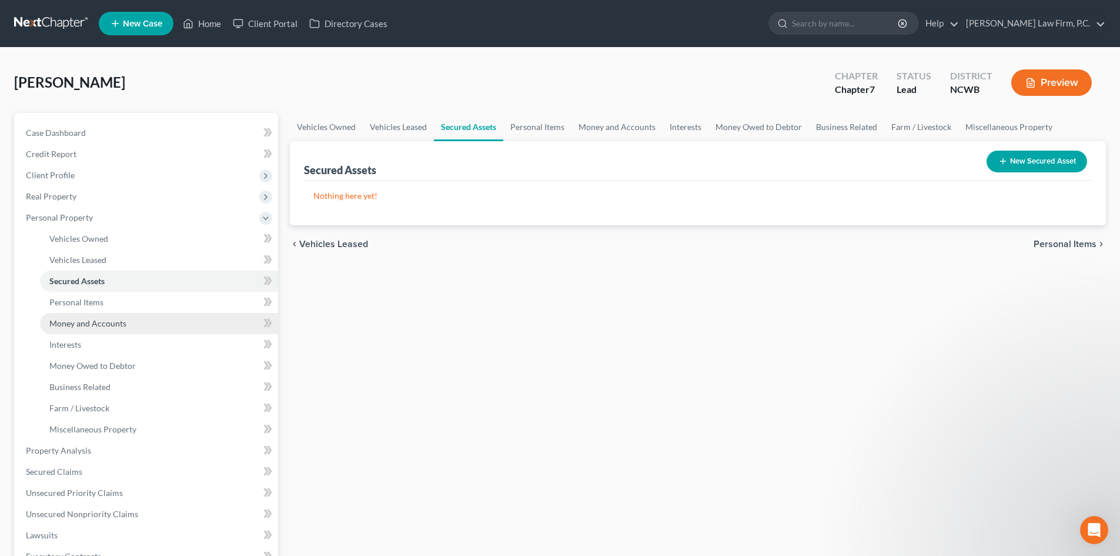
click at [70, 323] on span "Money and Accounts" at bounding box center [87, 323] width 77 height 10
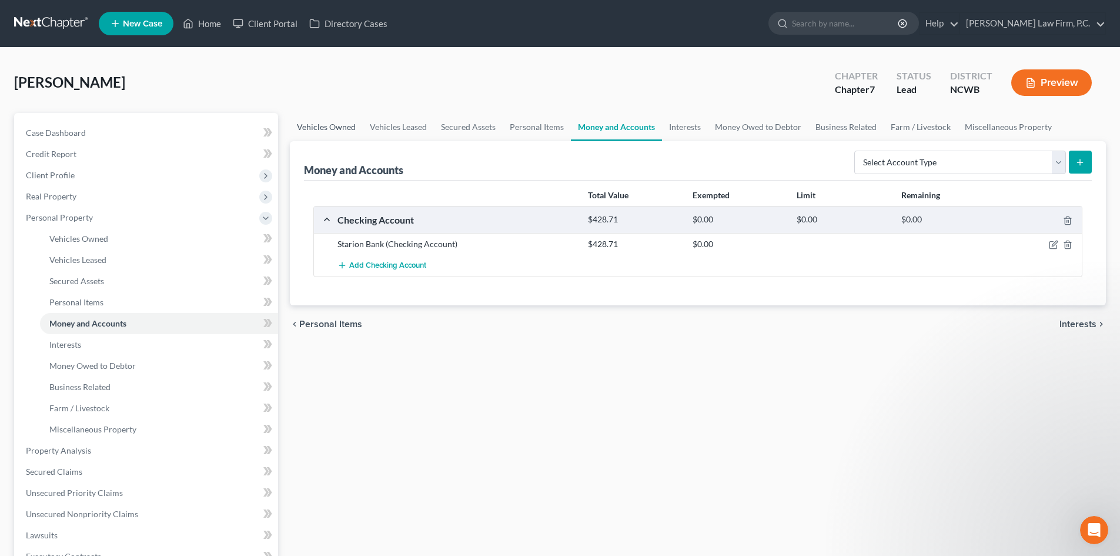
click at [346, 133] on link "Vehicles Owned" at bounding box center [326, 127] width 73 height 28
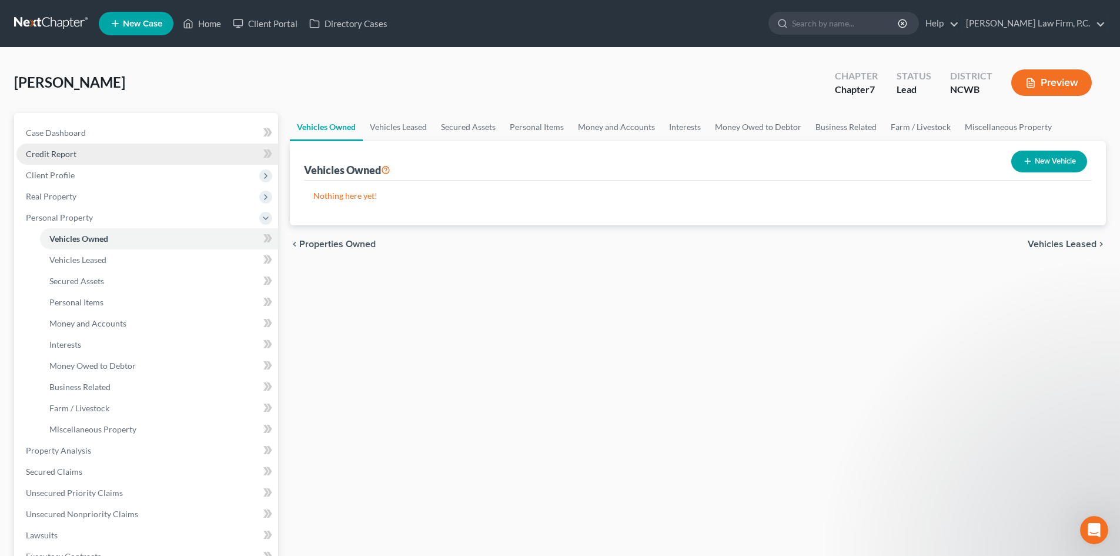
click at [78, 152] on link "Credit Report" at bounding box center [147, 153] width 262 height 21
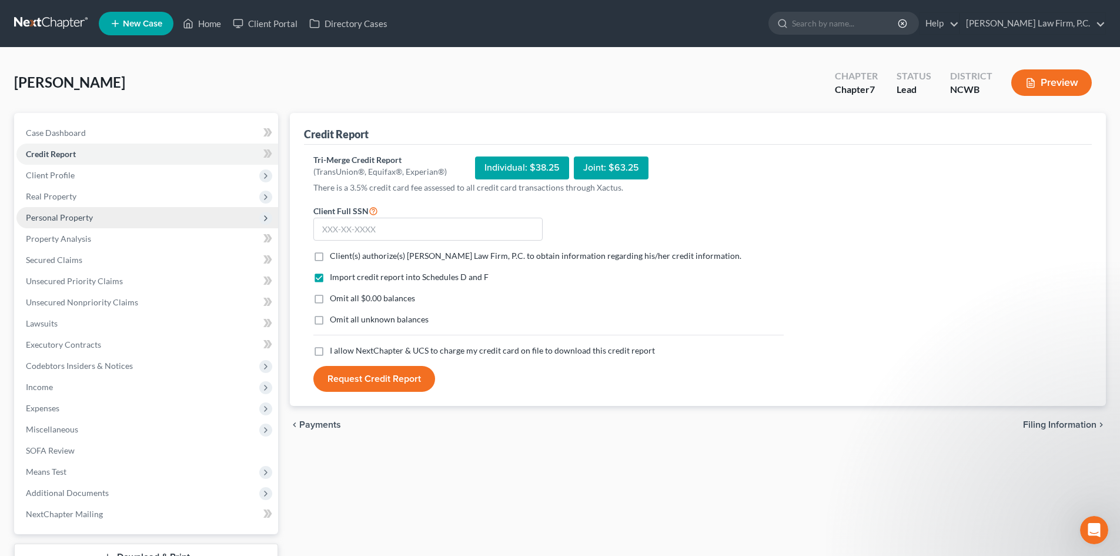
click at [84, 215] on span "Personal Property" at bounding box center [59, 217] width 67 height 10
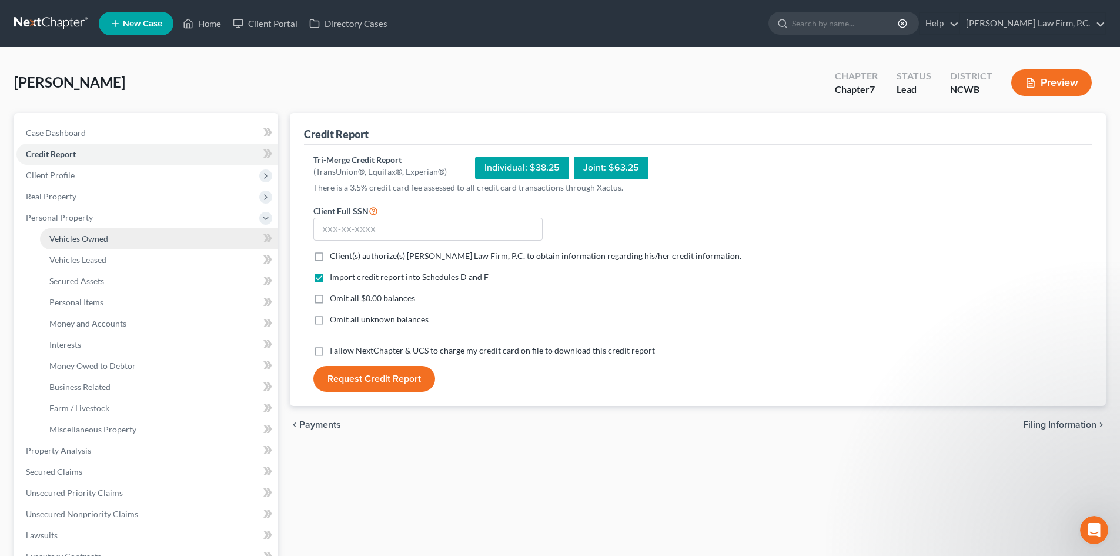
click at [95, 241] on span "Vehicles Owned" at bounding box center [78, 238] width 59 height 10
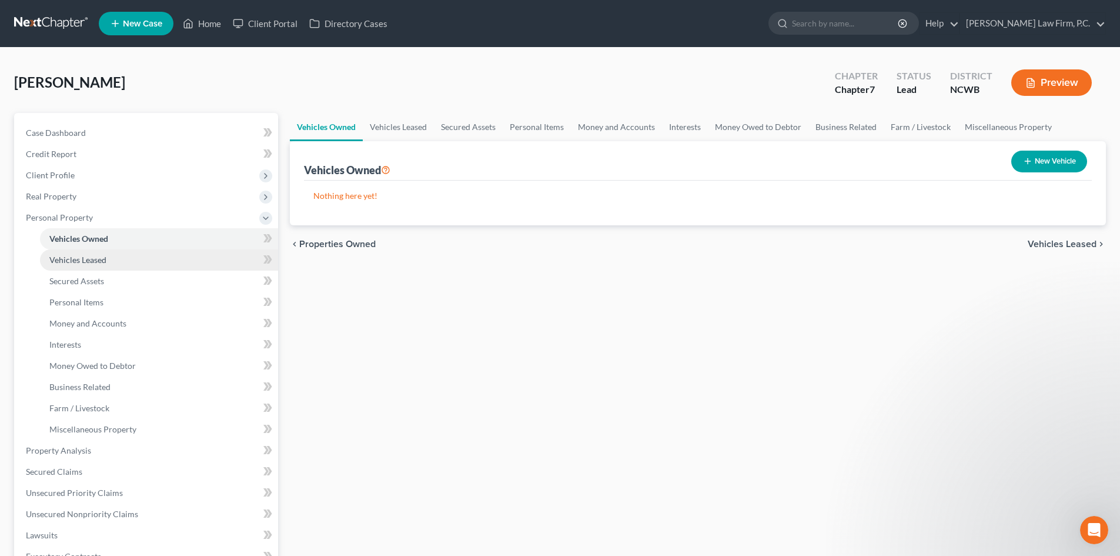
click at [93, 256] on span "Vehicles Leased" at bounding box center [77, 260] width 57 height 10
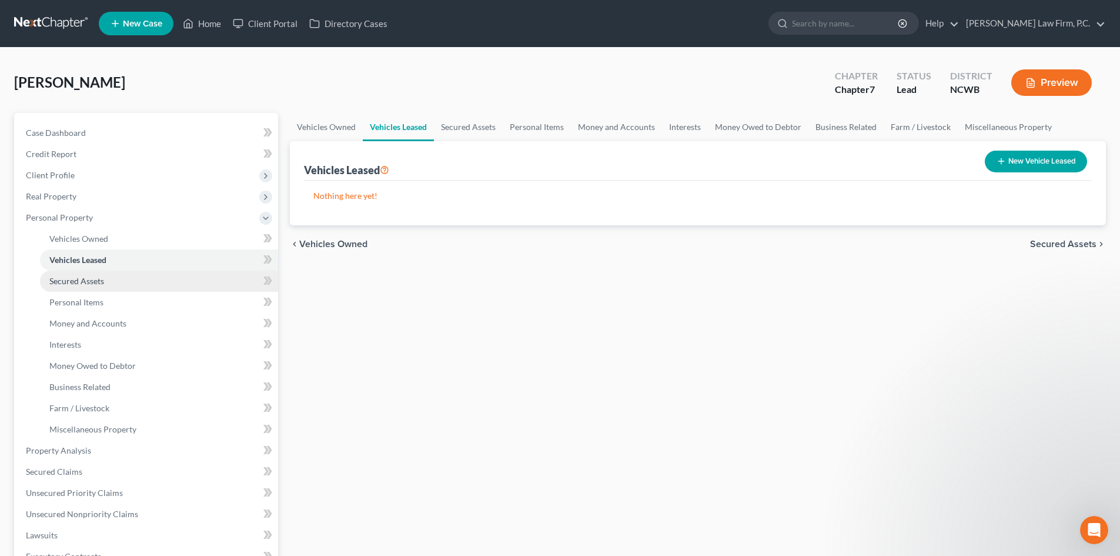
click at [86, 276] on span "Secured Assets" at bounding box center [76, 281] width 55 height 10
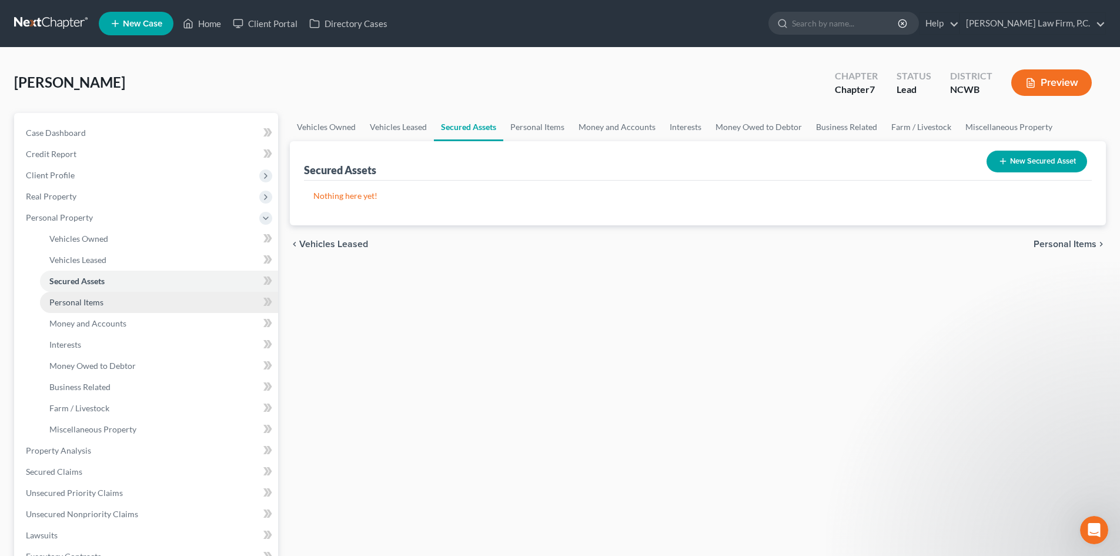
click at [90, 305] on span "Personal Items" at bounding box center [76, 302] width 54 height 10
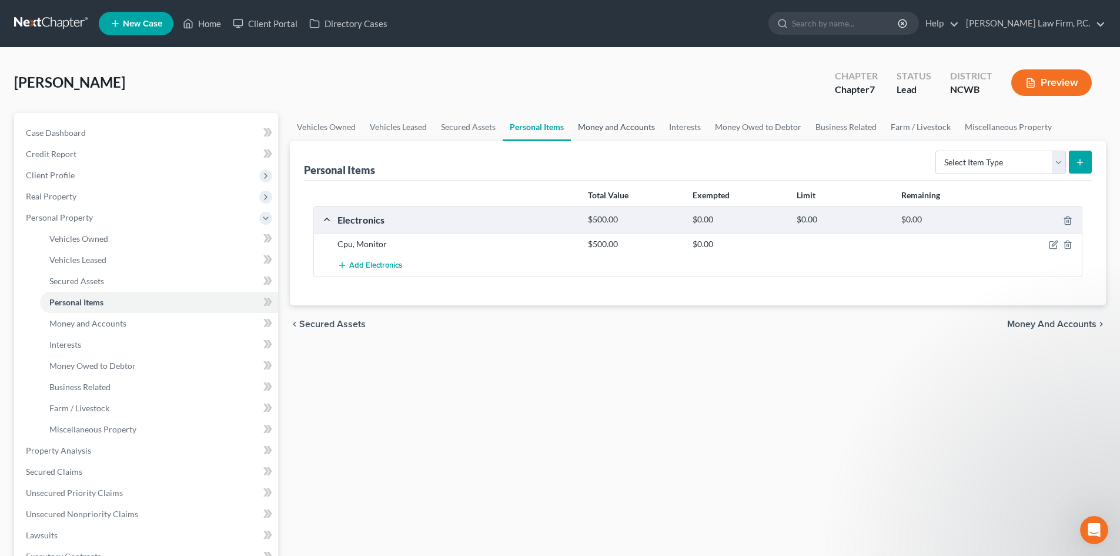
click at [617, 129] on link "Money and Accounts" at bounding box center [616, 127] width 91 height 28
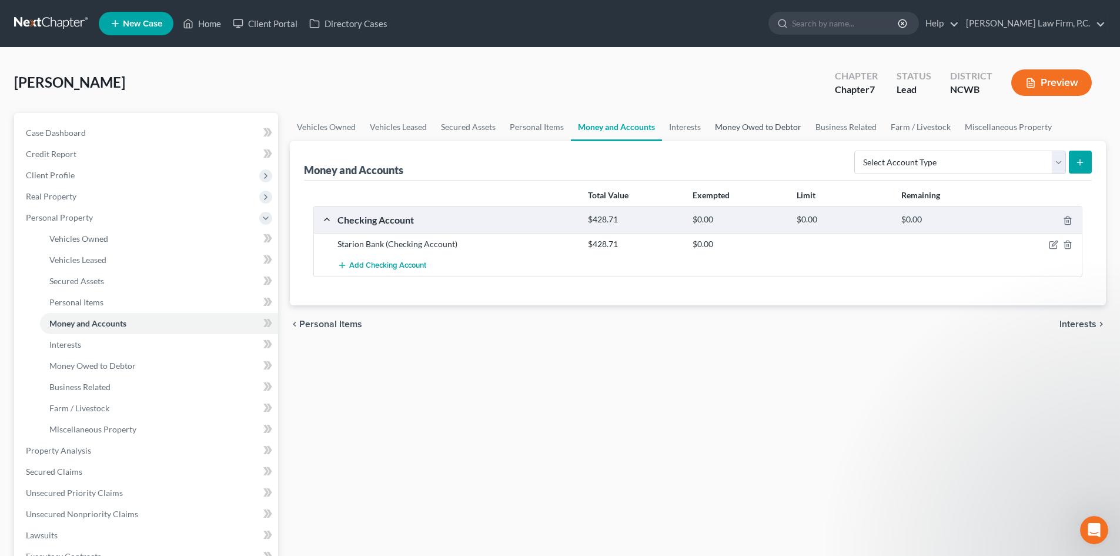
click at [736, 131] on link "Money Owed to Debtor" at bounding box center [758, 127] width 101 height 28
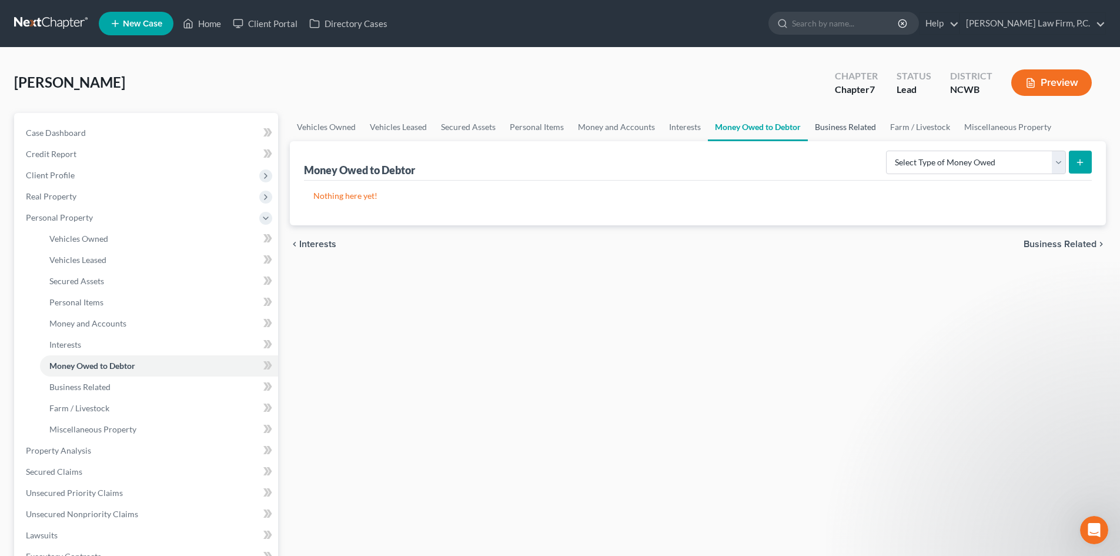
click at [831, 121] on link "Business Related" at bounding box center [845, 127] width 75 height 28
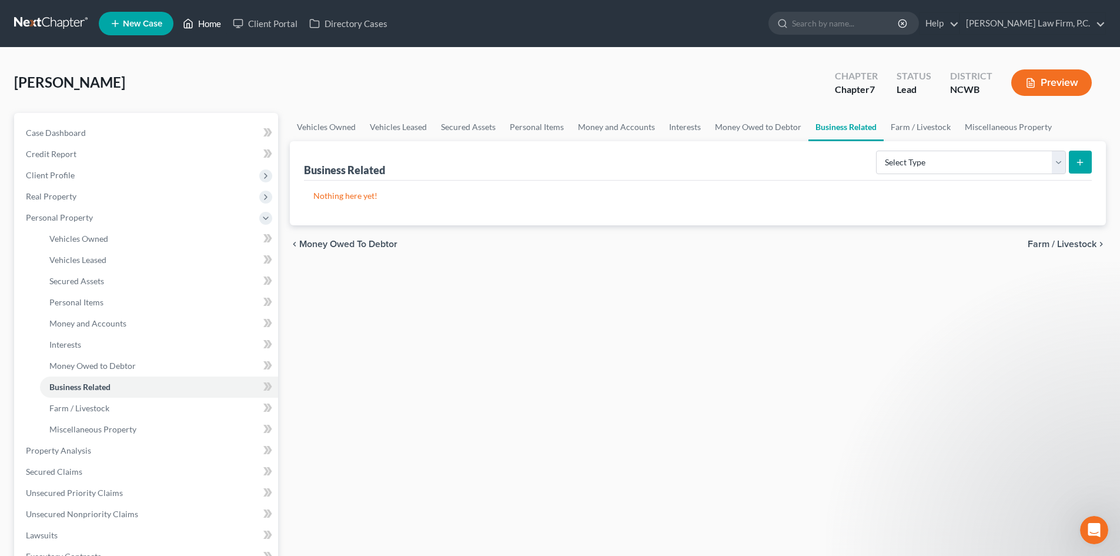
drag, startPoint x: 198, startPoint y: 12, endPoint x: 208, endPoint y: 22, distance: 14.6
click at [199, 12] on ul "New Case Home Client Portal Directory Cases - No Result - See all results Or Pr…" at bounding box center [602, 23] width 1007 height 31
click at [208, 22] on link "Home" at bounding box center [202, 23] width 50 height 21
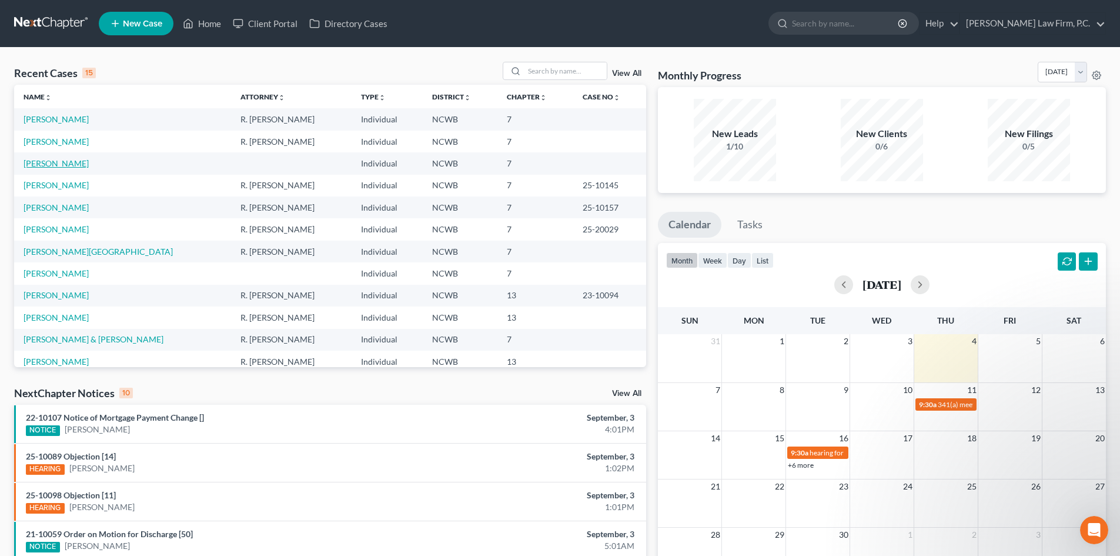
click at [69, 159] on link "[PERSON_NAME]" at bounding box center [56, 163] width 65 height 10
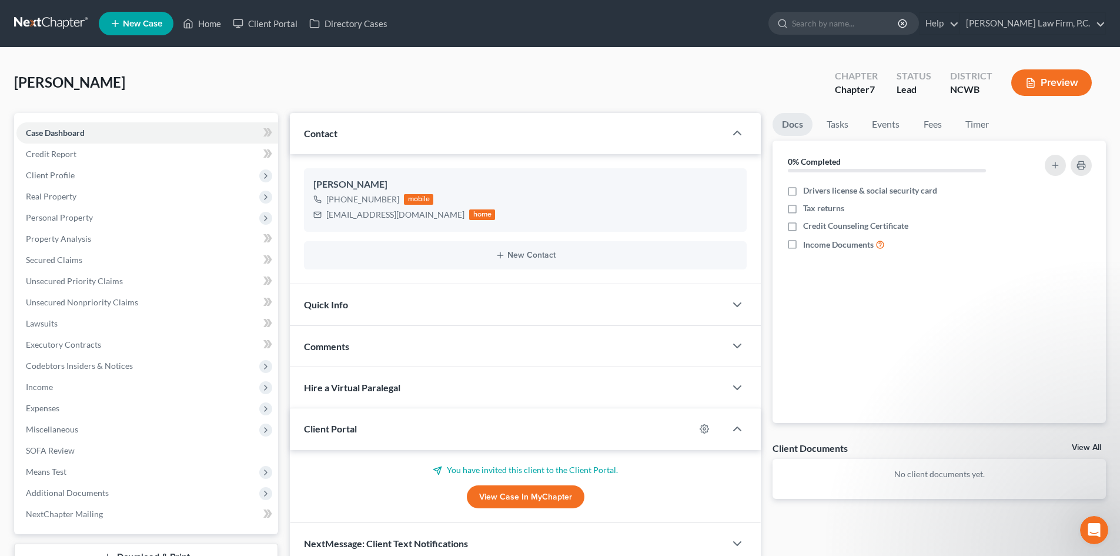
click at [666, 311] on div "Quick Info" at bounding box center [508, 304] width 436 height 41
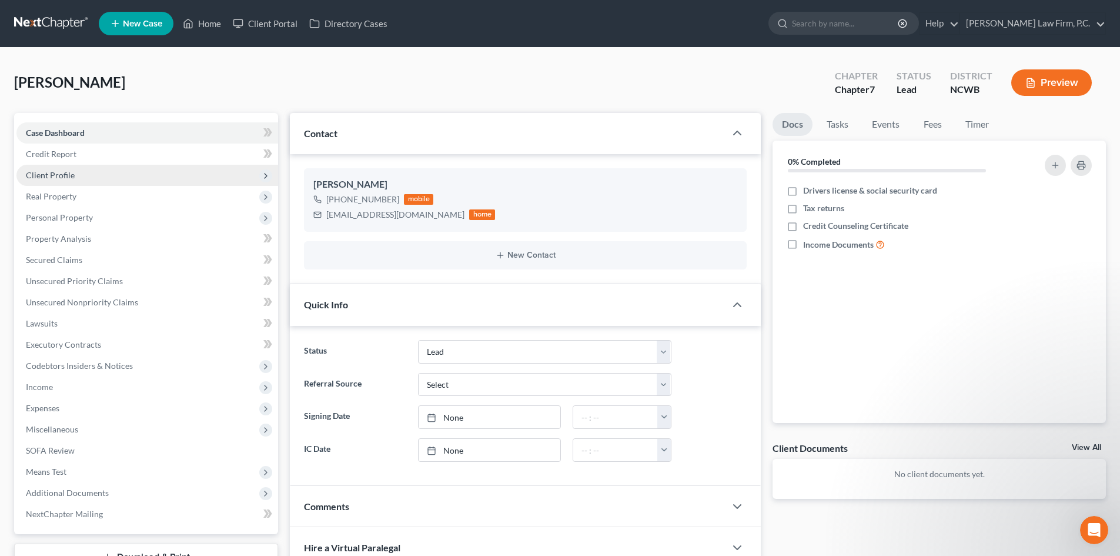
click at [68, 179] on span "Client Profile" at bounding box center [50, 175] width 49 height 10
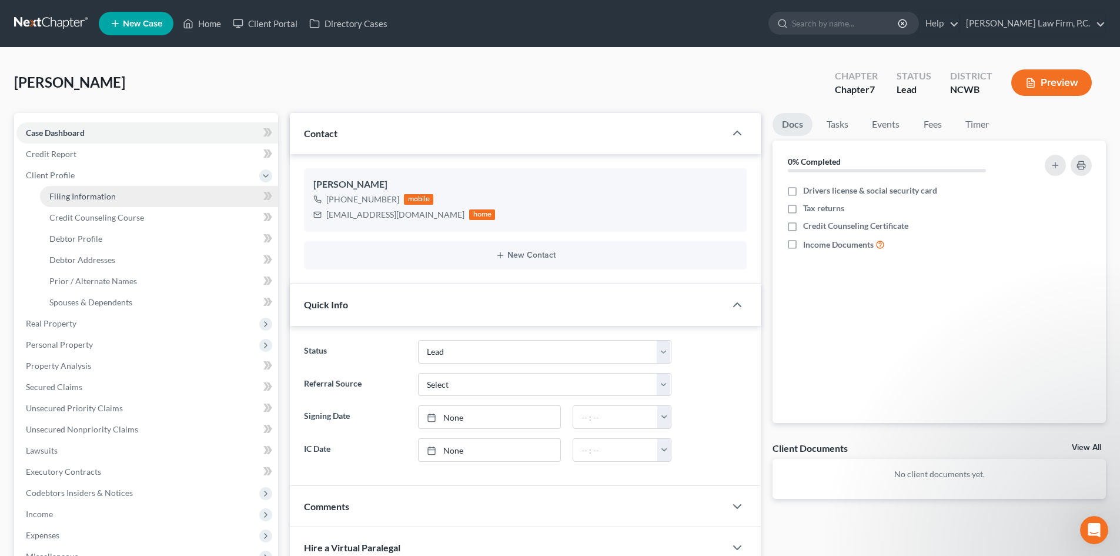
click at [63, 190] on link "Filing Information" at bounding box center [159, 196] width 238 height 21
select select "1"
select select "0"
select select "59"
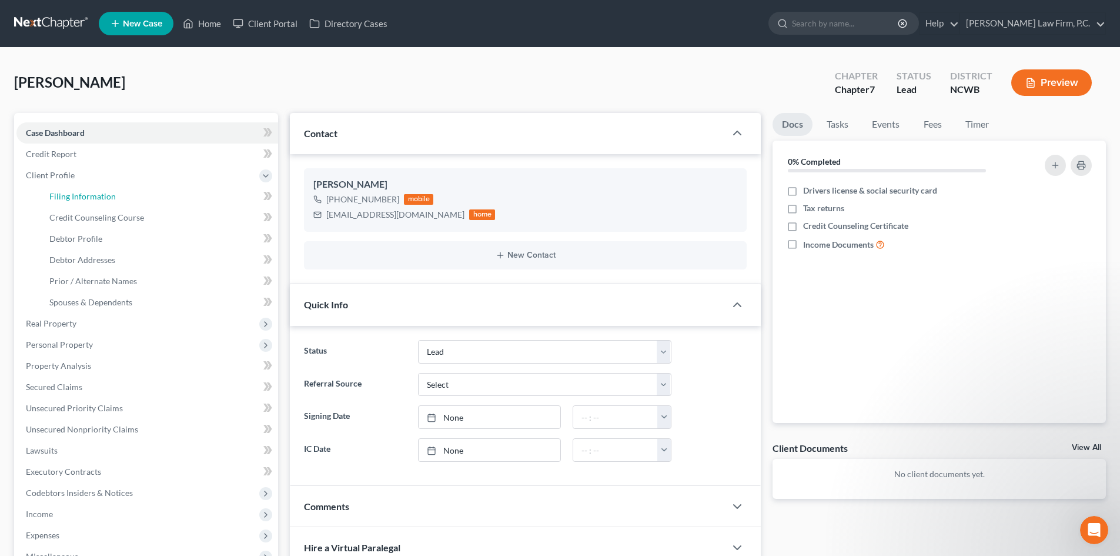
select select "28"
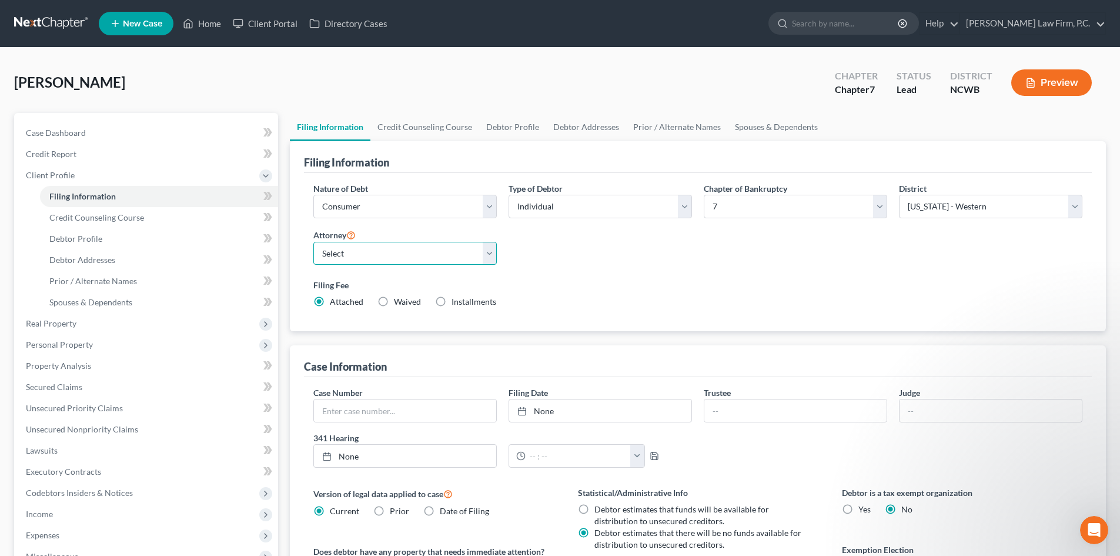
click at [489, 255] on select "Select R. [PERSON_NAME] - NCWB" at bounding box center [404, 254] width 183 height 24
select select "0"
click at [313, 242] on select "Select R. [PERSON_NAME] - NCWB" at bounding box center [404, 254] width 183 height 24
click at [198, 26] on link "Home" at bounding box center [202, 23] width 50 height 21
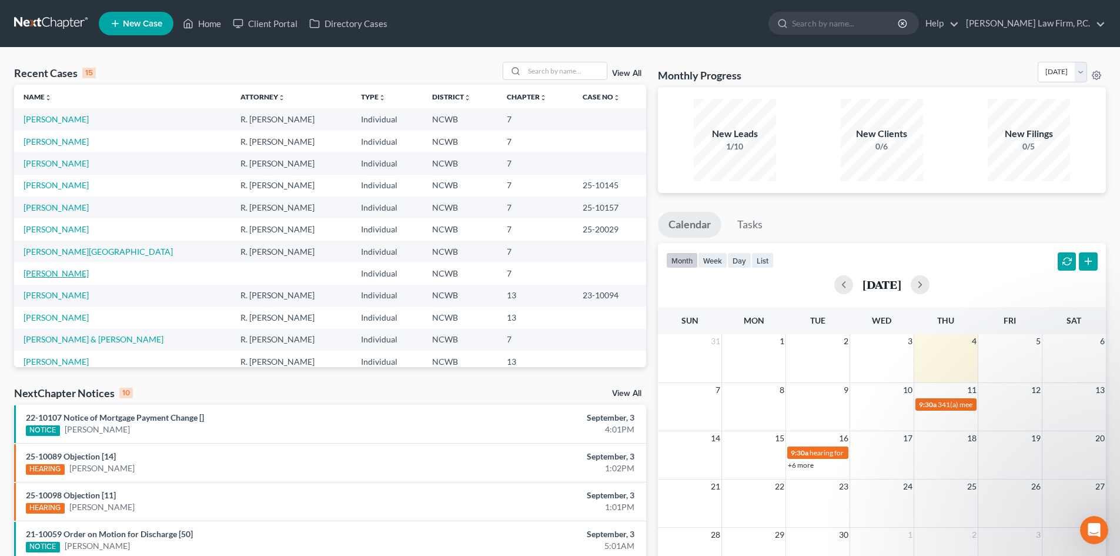
click at [68, 276] on link "[PERSON_NAME]" at bounding box center [56, 273] width 65 height 10
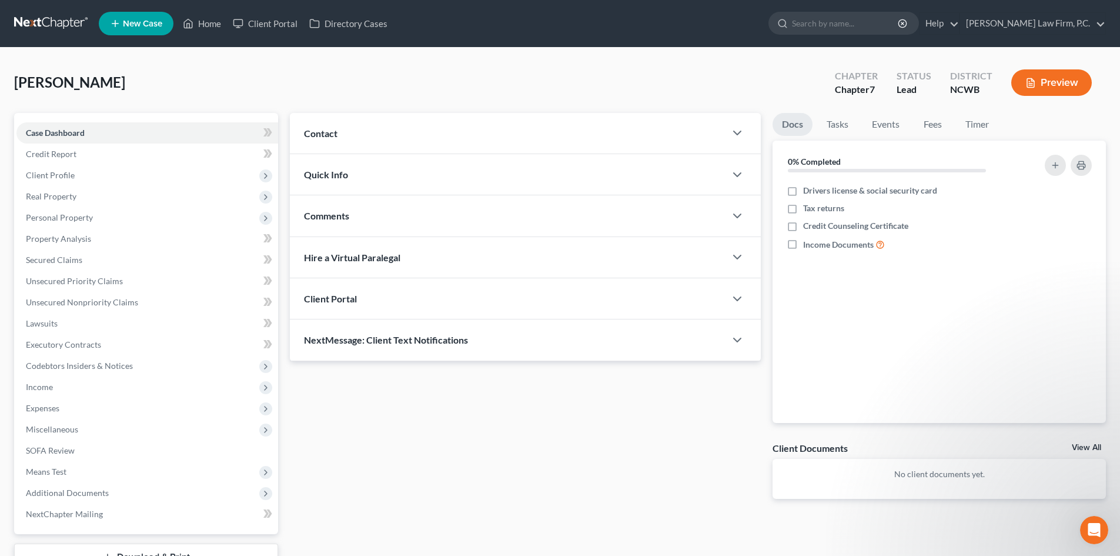
click at [315, 136] on span "Contact" at bounding box center [321, 133] width 34 height 11
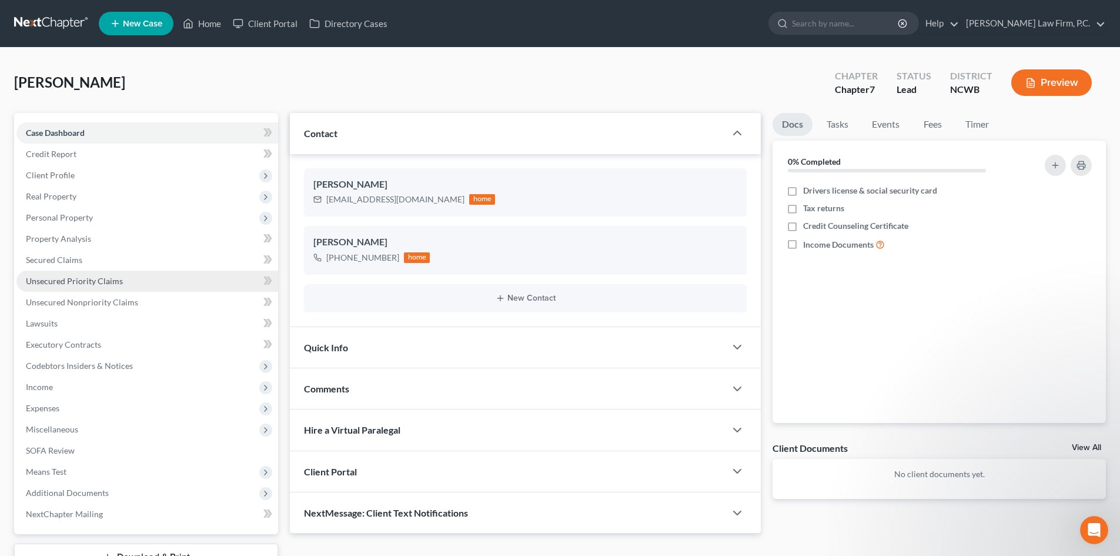
drag, startPoint x: 315, startPoint y: 136, endPoint x: 148, endPoint y: 283, distance: 223.0
click at [315, 136] on span "Contact" at bounding box center [321, 133] width 34 height 11
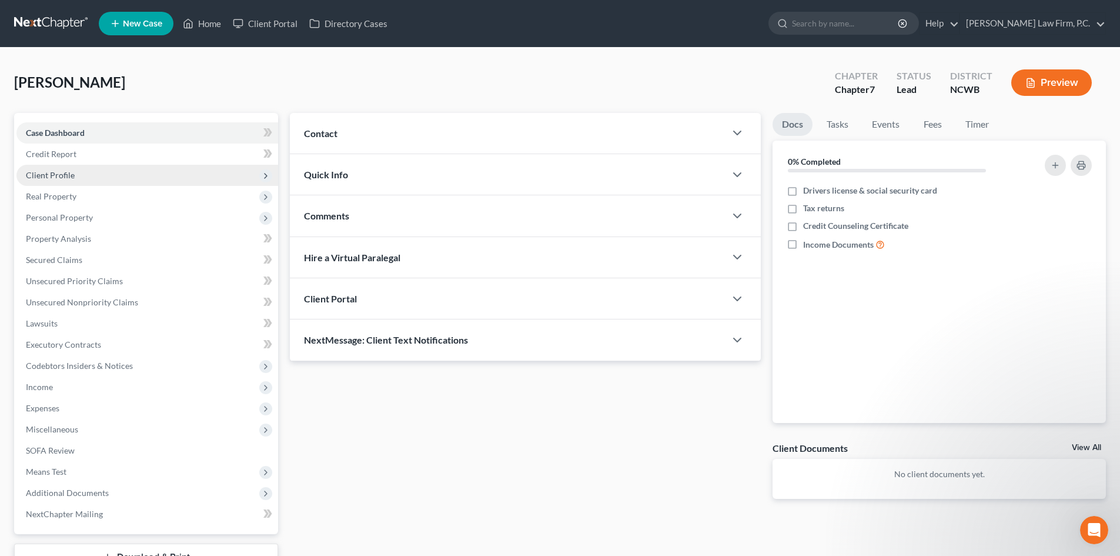
click at [64, 173] on span "Client Profile" at bounding box center [50, 175] width 49 height 10
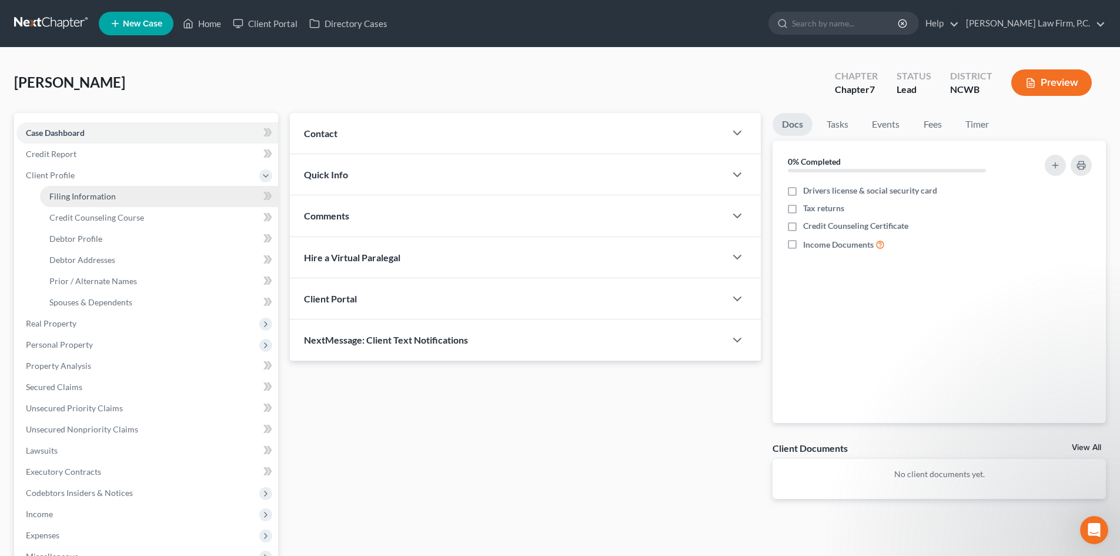
click at [67, 195] on span "Filing Information" at bounding box center [82, 196] width 66 height 10
select select "1"
select select "0"
select select "59"
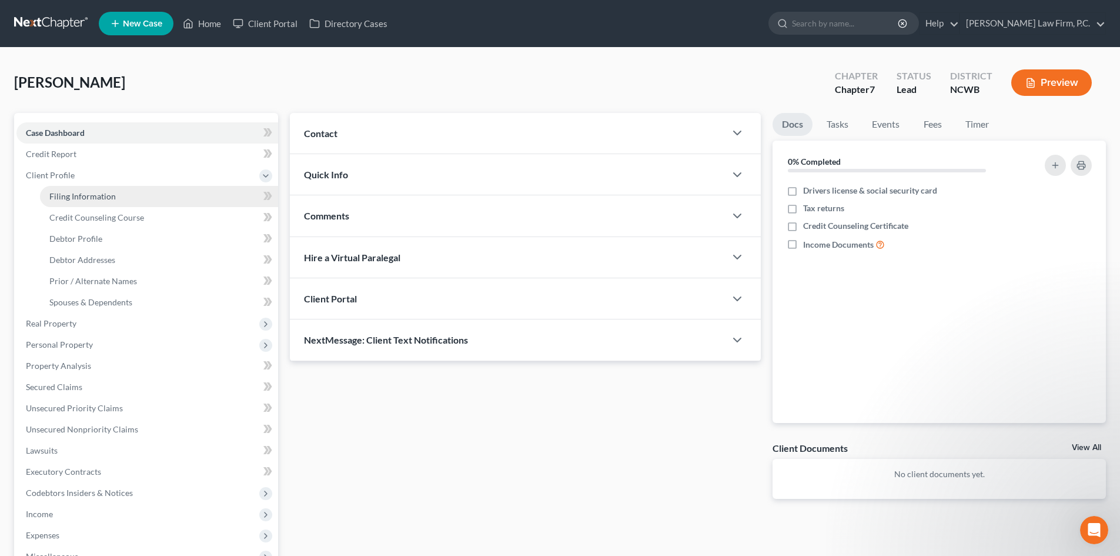
select select "28"
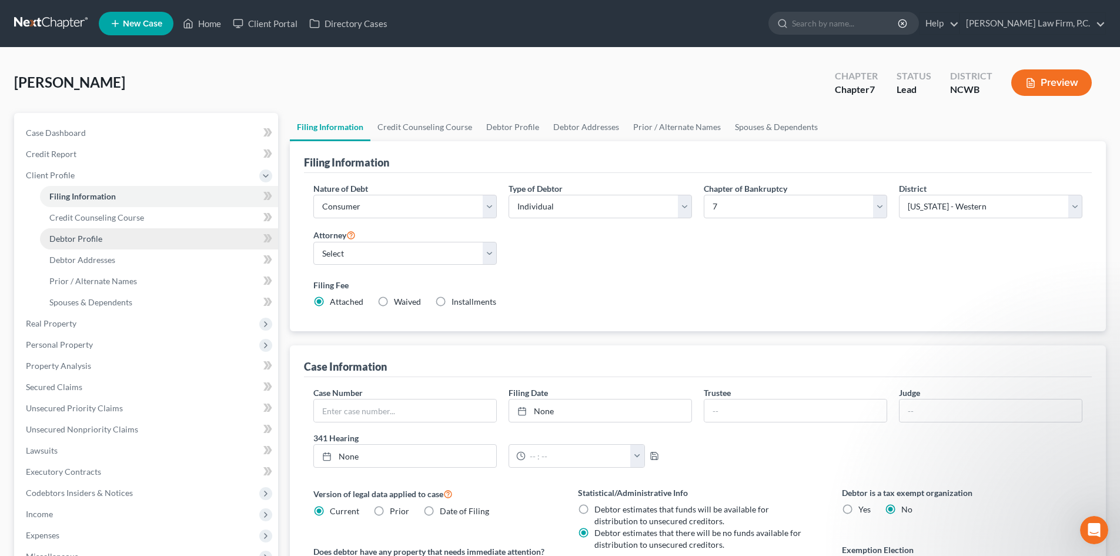
click at [75, 228] on link "Debtor Profile" at bounding box center [159, 238] width 238 height 21
select select "0"
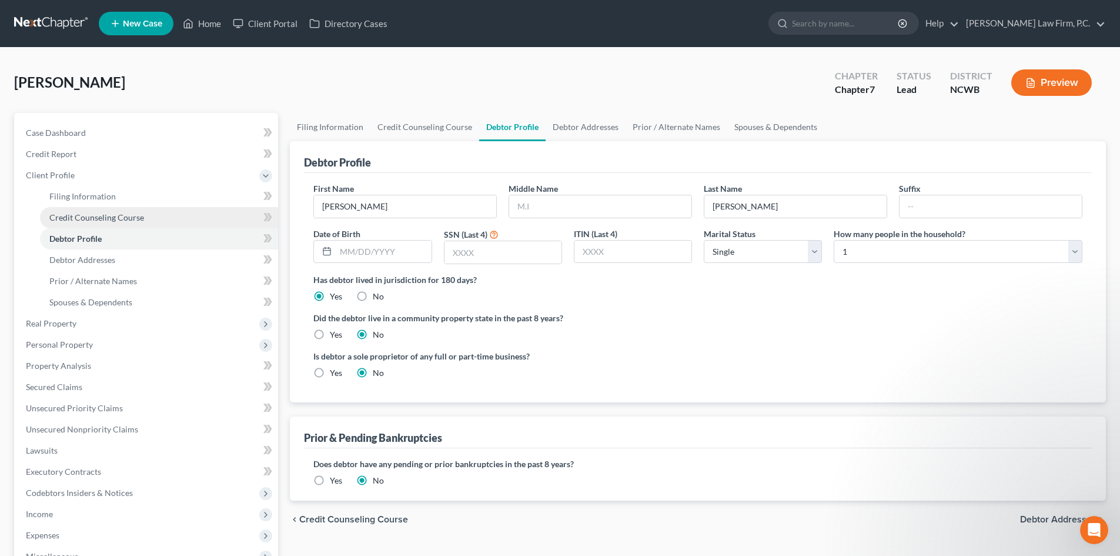
click at [88, 218] on span "Credit Counseling Course" at bounding box center [96, 217] width 95 height 10
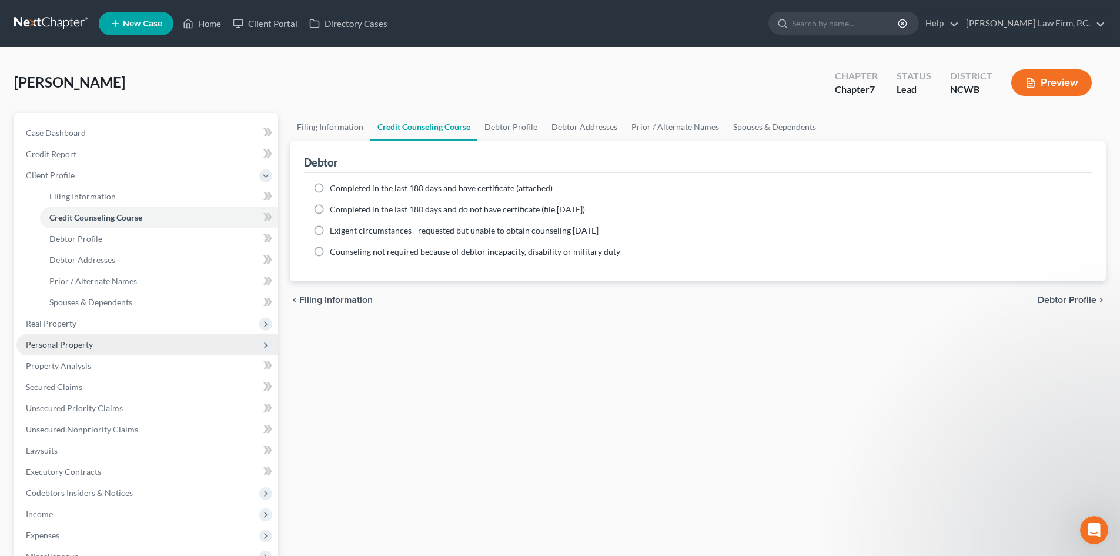
click at [70, 342] on span "Personal Property" at bounding box center [59, 344] width 67 height 10
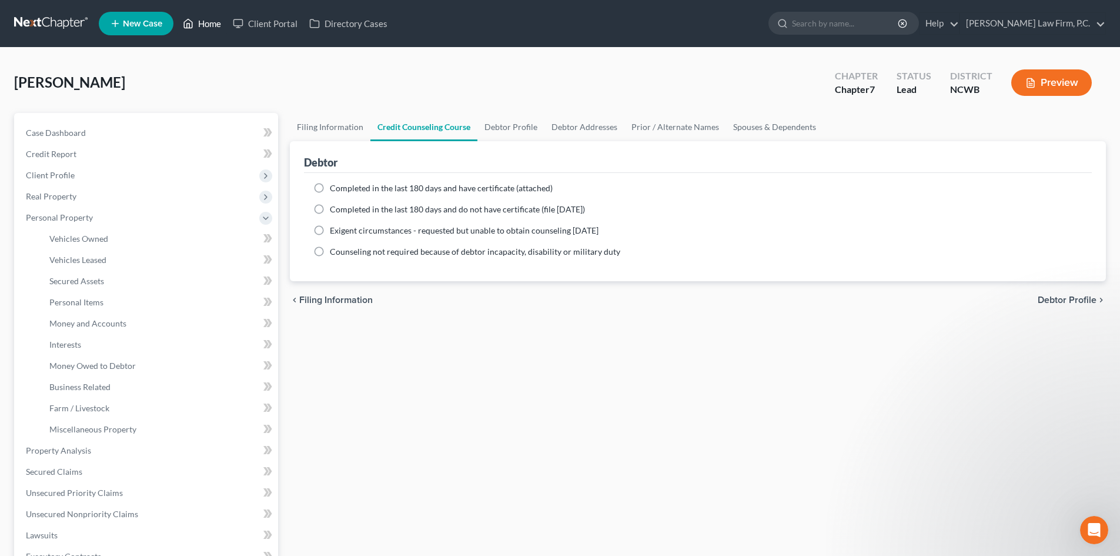
click at [215, 15] on link "Home" at bounding box center [202, 23] width 50 height 21
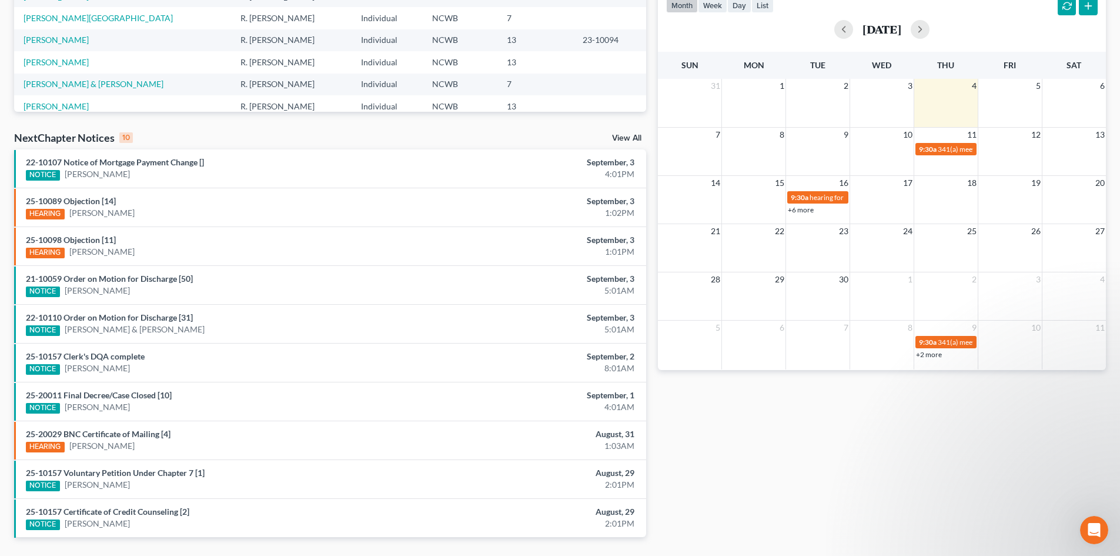
scroll to position [291, 0]
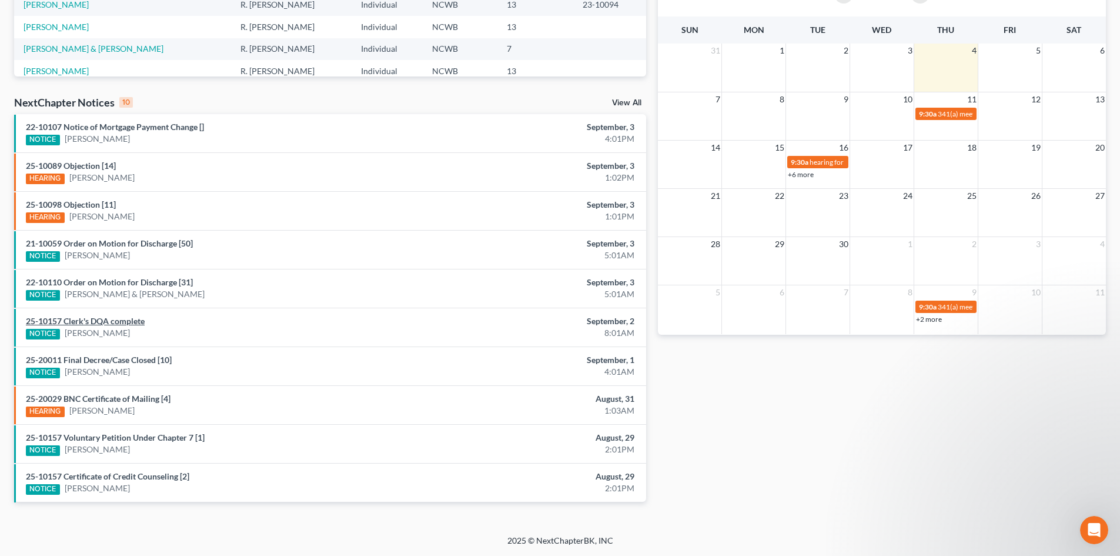
click at [100, 321] on link "25-10157 Clerk's DQA complete" at bounding box center [85, 321] width 119 height 10
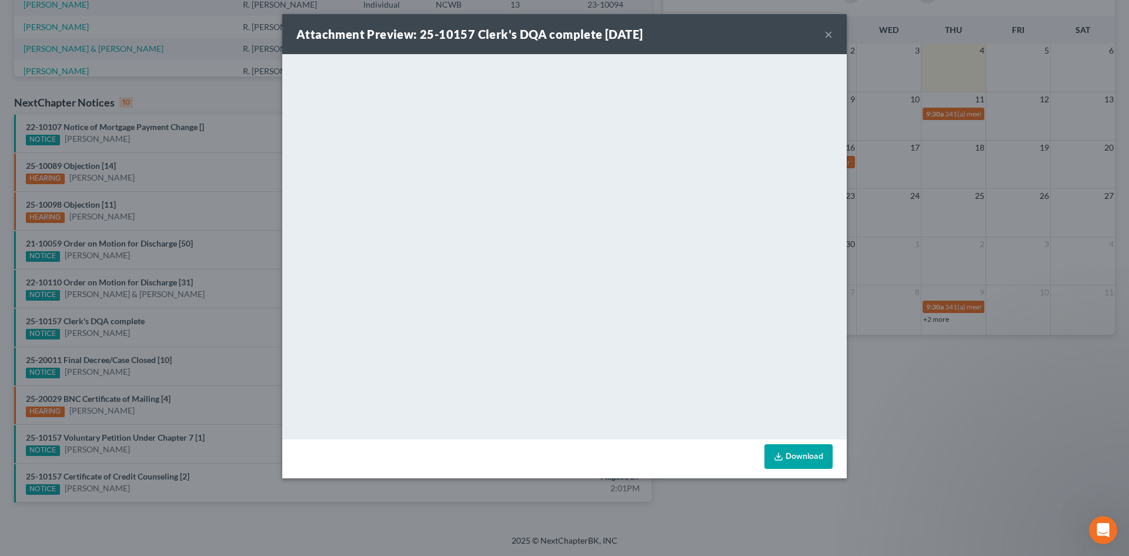
click at [825, 33] on button "×" at bounding box center [829, 34] width 8 height 14
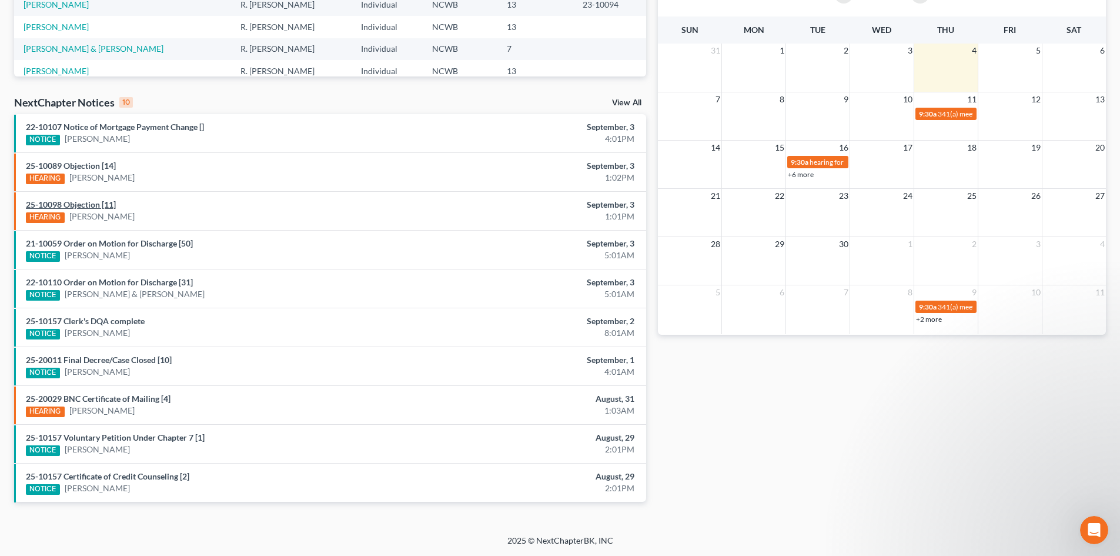
click at [73, 204] on link "25-10098 Objection [11]" at bounding box center [71, 204] width 90 height 10
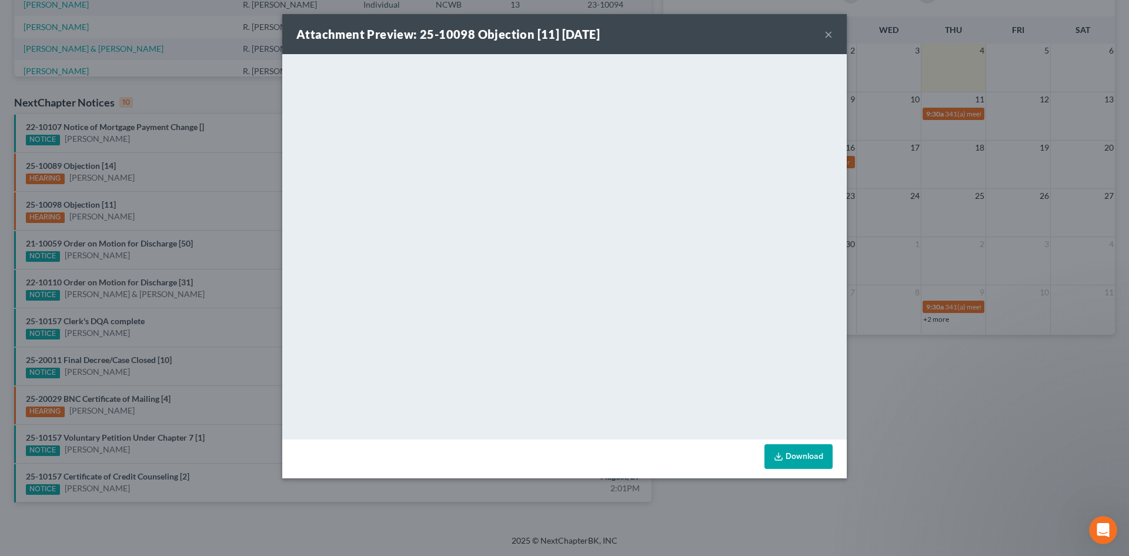
click at [825, 34] on button "×" at bounding box center [829, 34] width 8 height 14
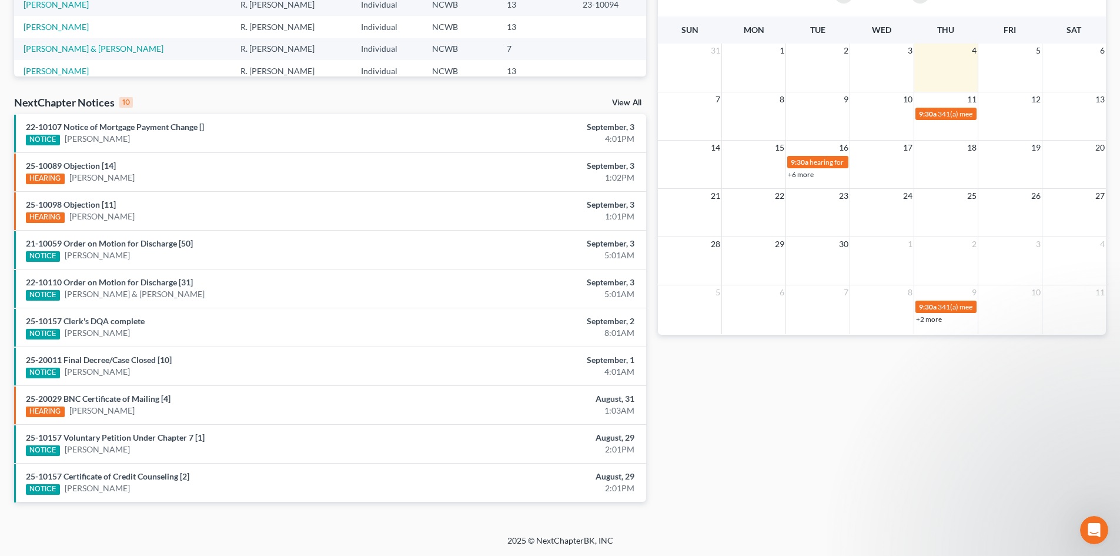
click at [92, 159] on li "25-10089 Objection [14] HEARING [PERSON_NAME] September, 3 1:02PM" at bounding box center [330, 171] width 632 height 39
click at [92, 162] on link "25-10089 Objection [14]" at bounding box center [71, 166] width 90 height 10
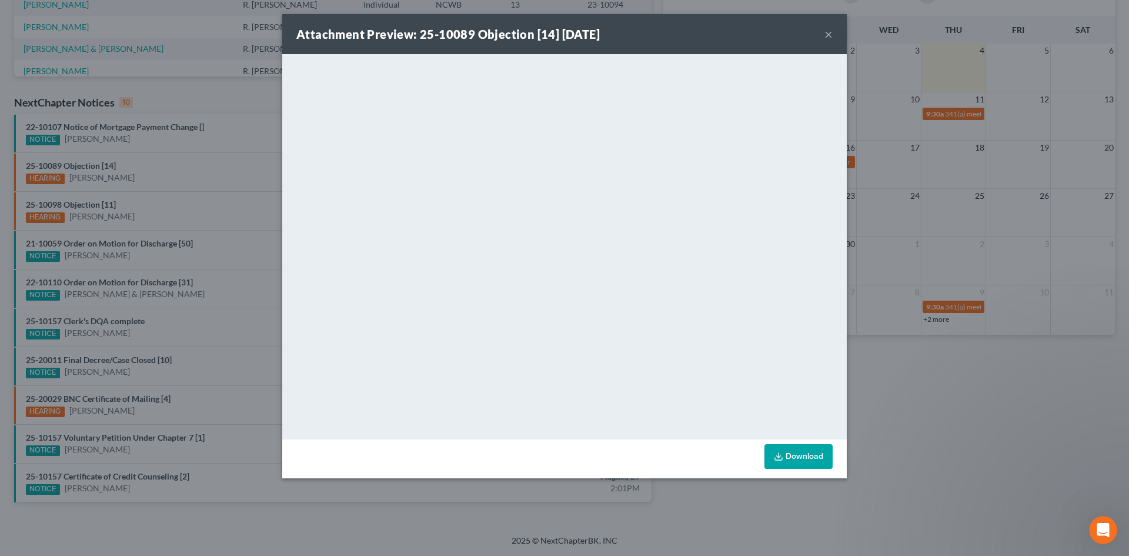
click at [824, 32] on div "Attachment Preview: 25-10089 Objection [14] [DATE] ×" at bounding box center [564, 34] width 565 height 40
click at [829, 36] on button "×" at bounding box center [829, 34] width 8 height 14
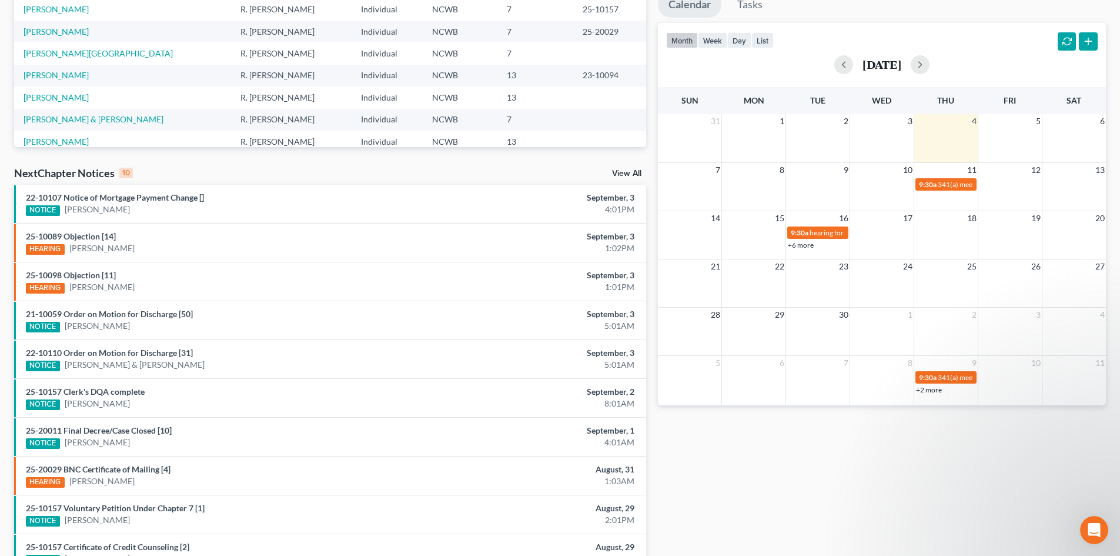
scroll to position [0, 0]
